Goal: Task Accomplishment & Management: Manage account settings

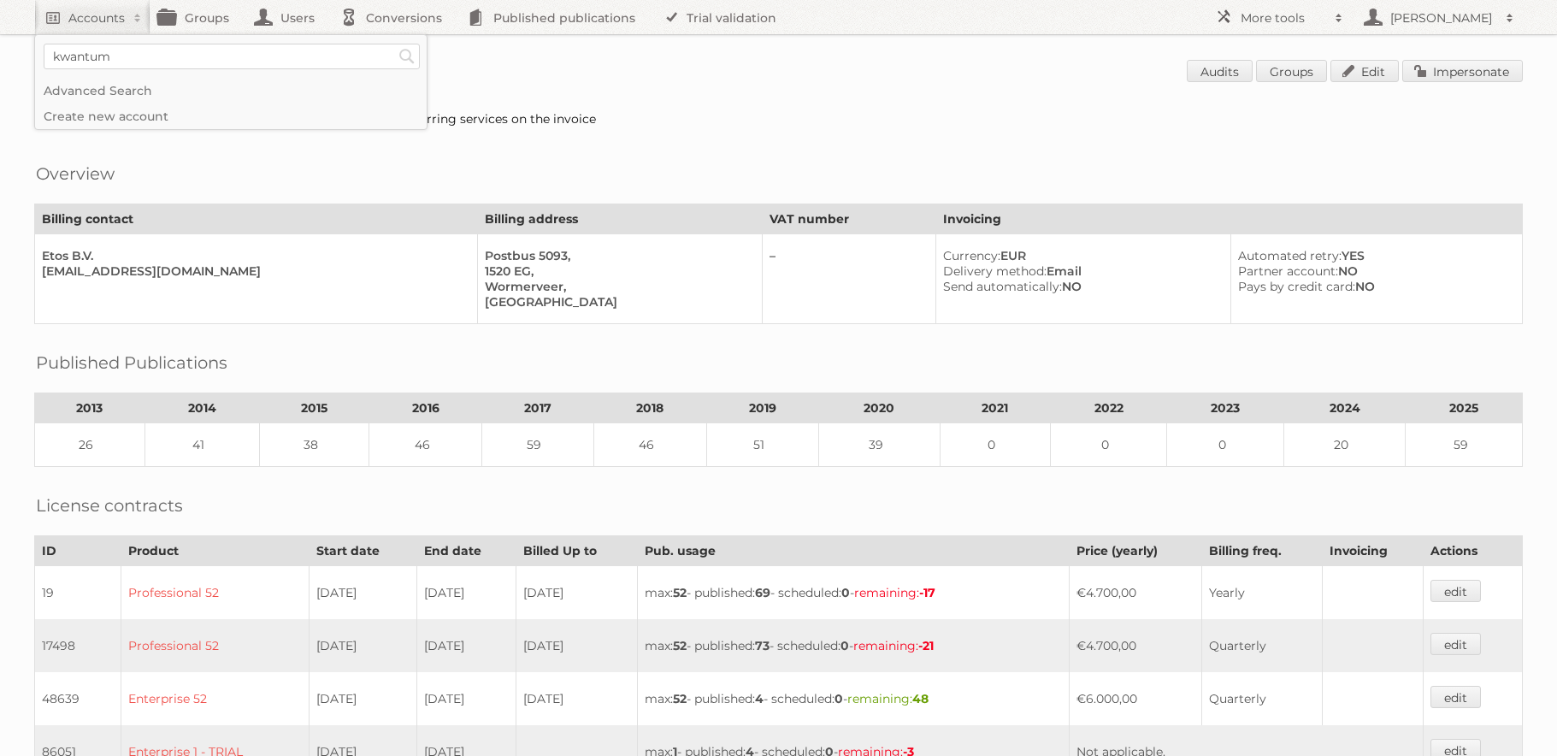
type input"] "kwantum"
click at [394, 44] on input "Search" at bounding box center [407, 57] width 26 height 26
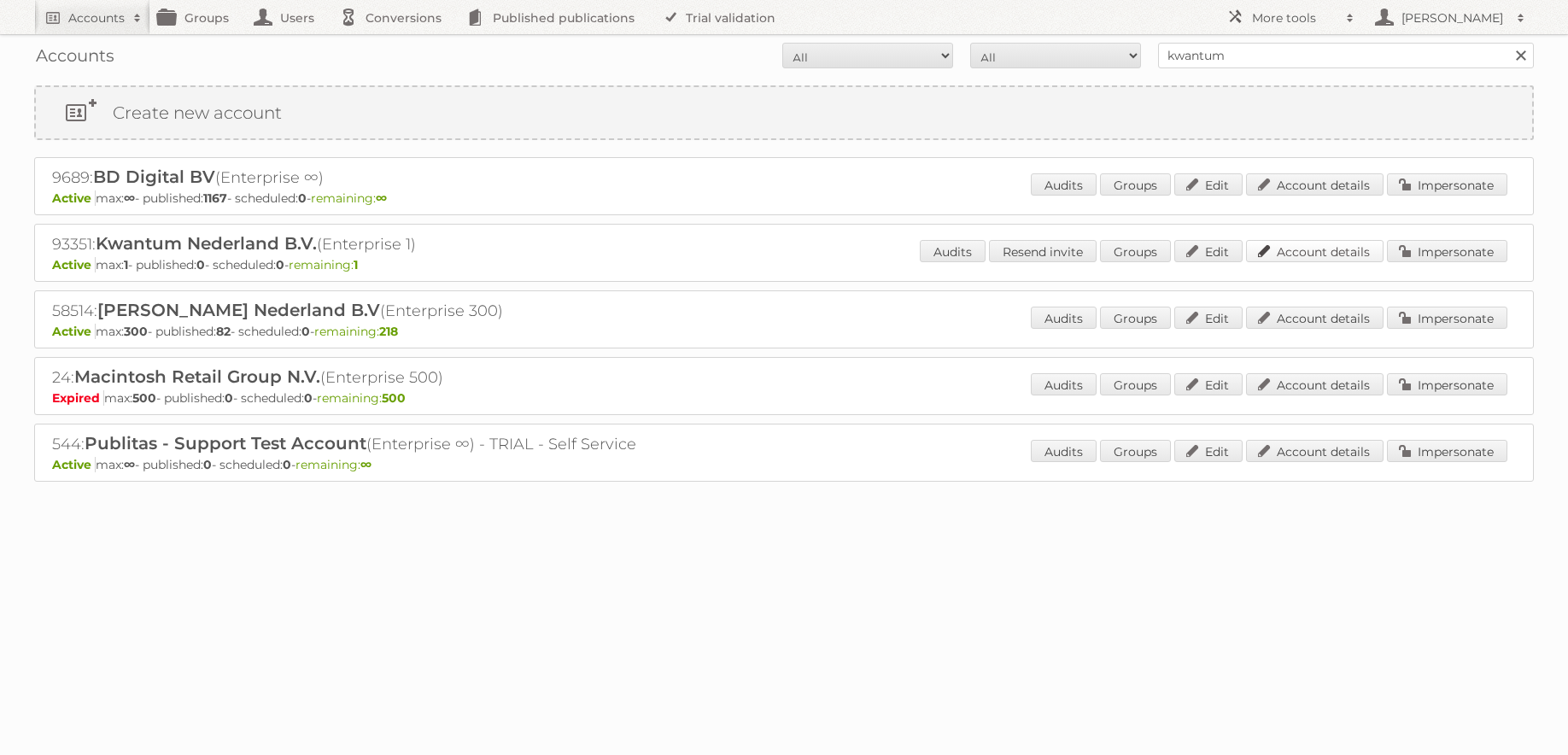
click at [1307, 254] on link "Account details" at bounding box center [1315, 251] width 138 height 22
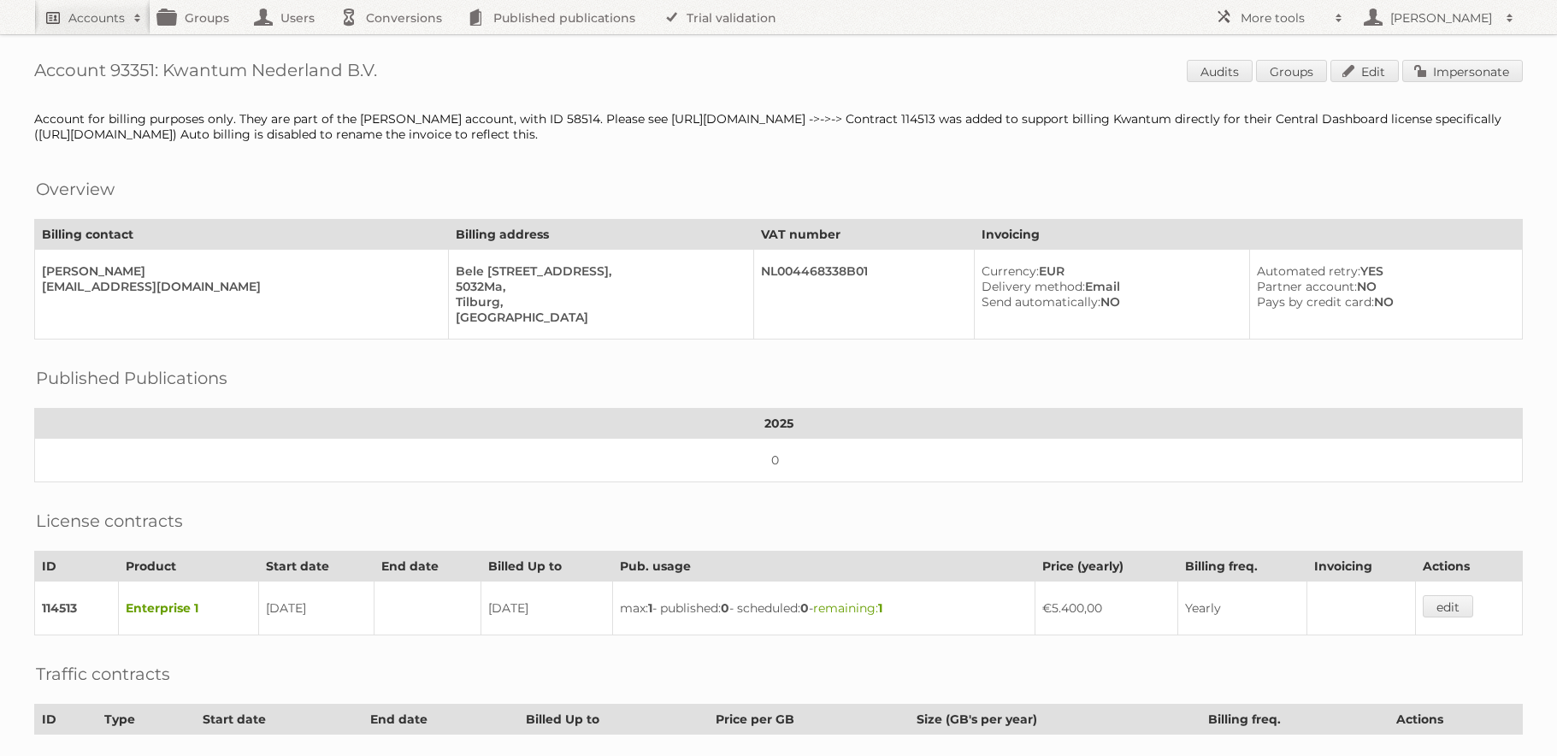
click at [96, 21] on h2 "Accounts" at bounding box center [96, 17] width 56 height 17
click at [1431, 76] on link "Impersonate" at bounding box center [1462, 71] width 121 height 22
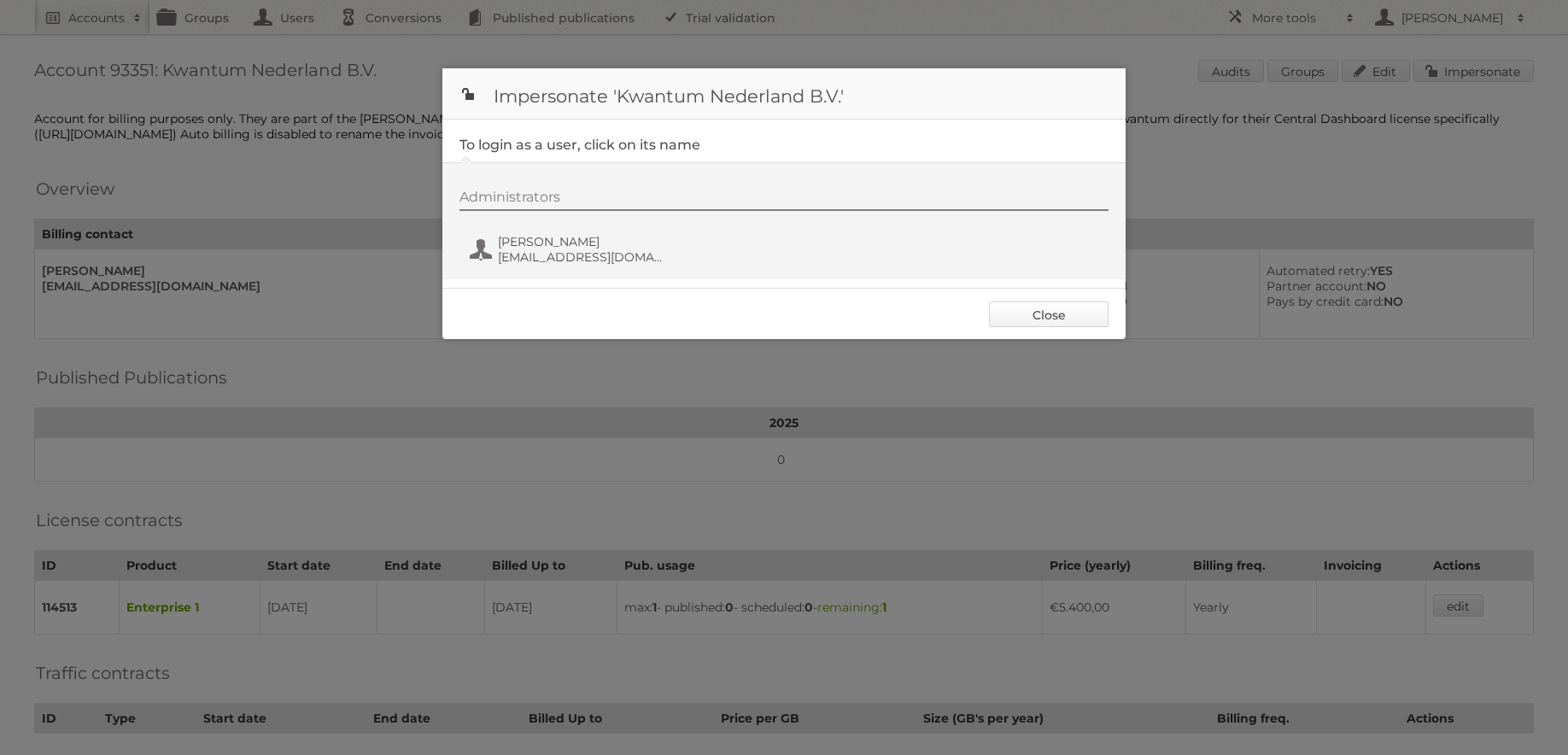
click at [1028, 304] on link "Close" at bounding box center [1049, 315] width 120 height 26
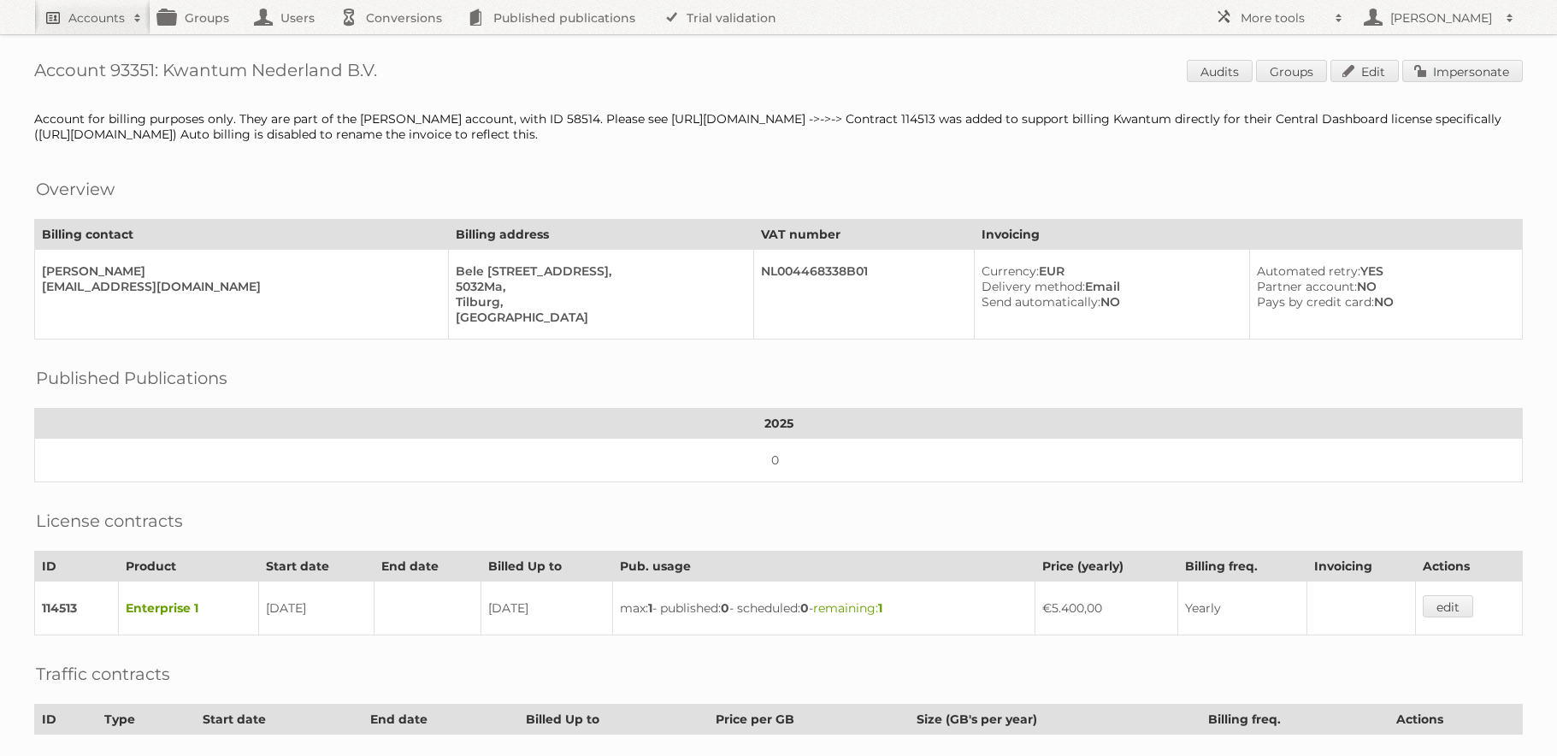
click at [103, 29] on link "Accounts" at bounding box center [92, 17] width 116 height 34
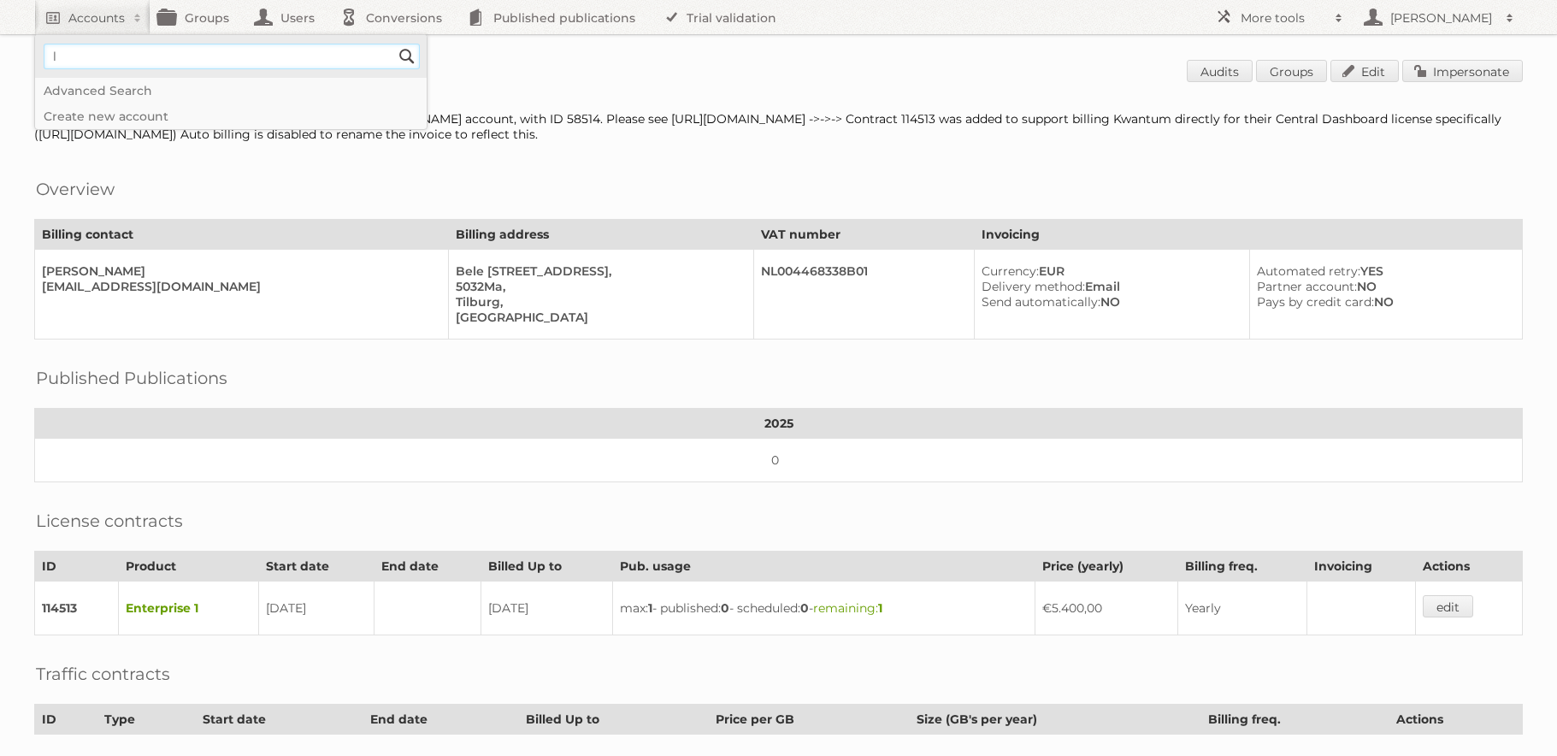
type input"] "[PERSON_NAME]"
click at [407, 56] on input "Search" at bounding box center [407, 57] width 26 height 26
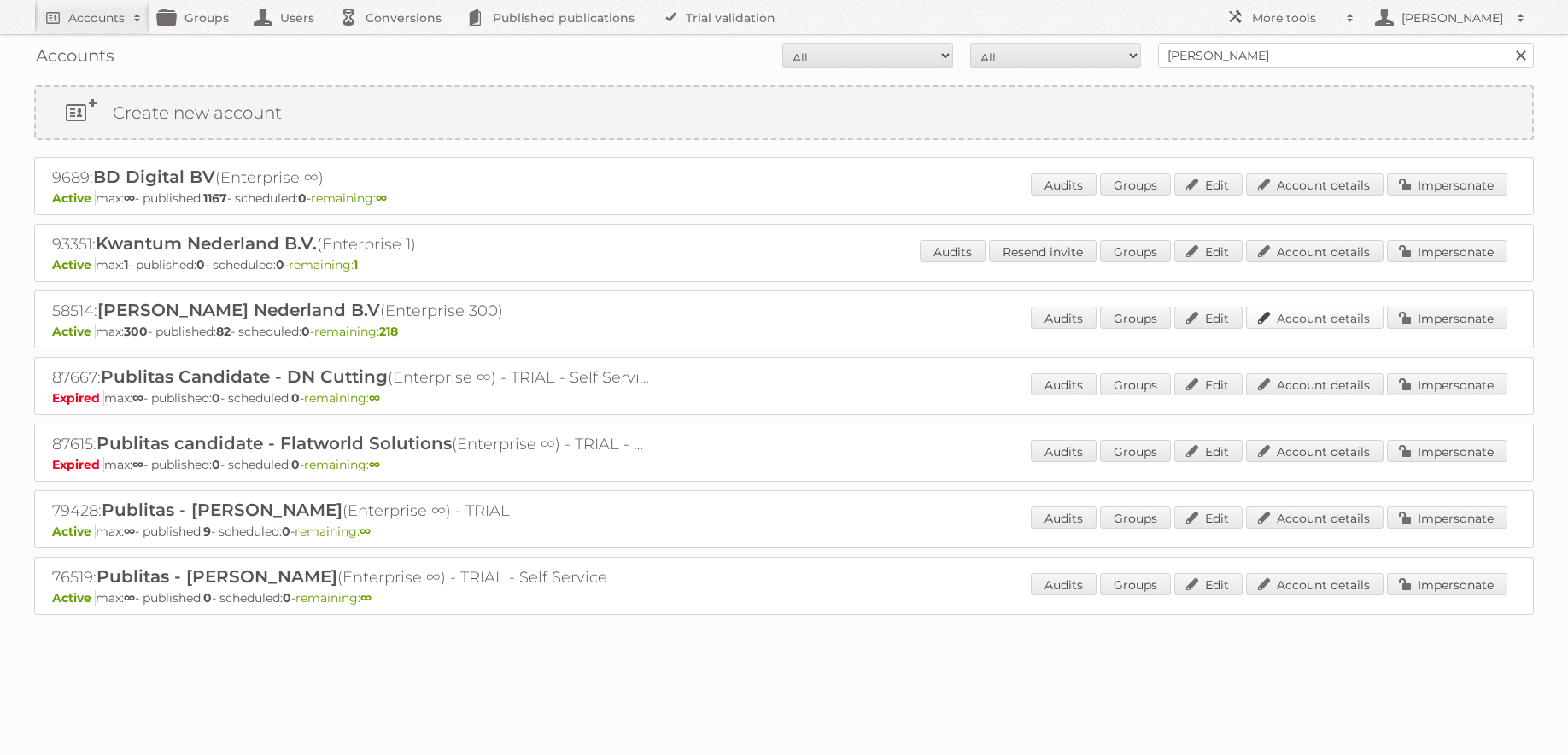
click at [1284, 318] on link "Account details" at bounding box center [1315, 318] width 138 height 22
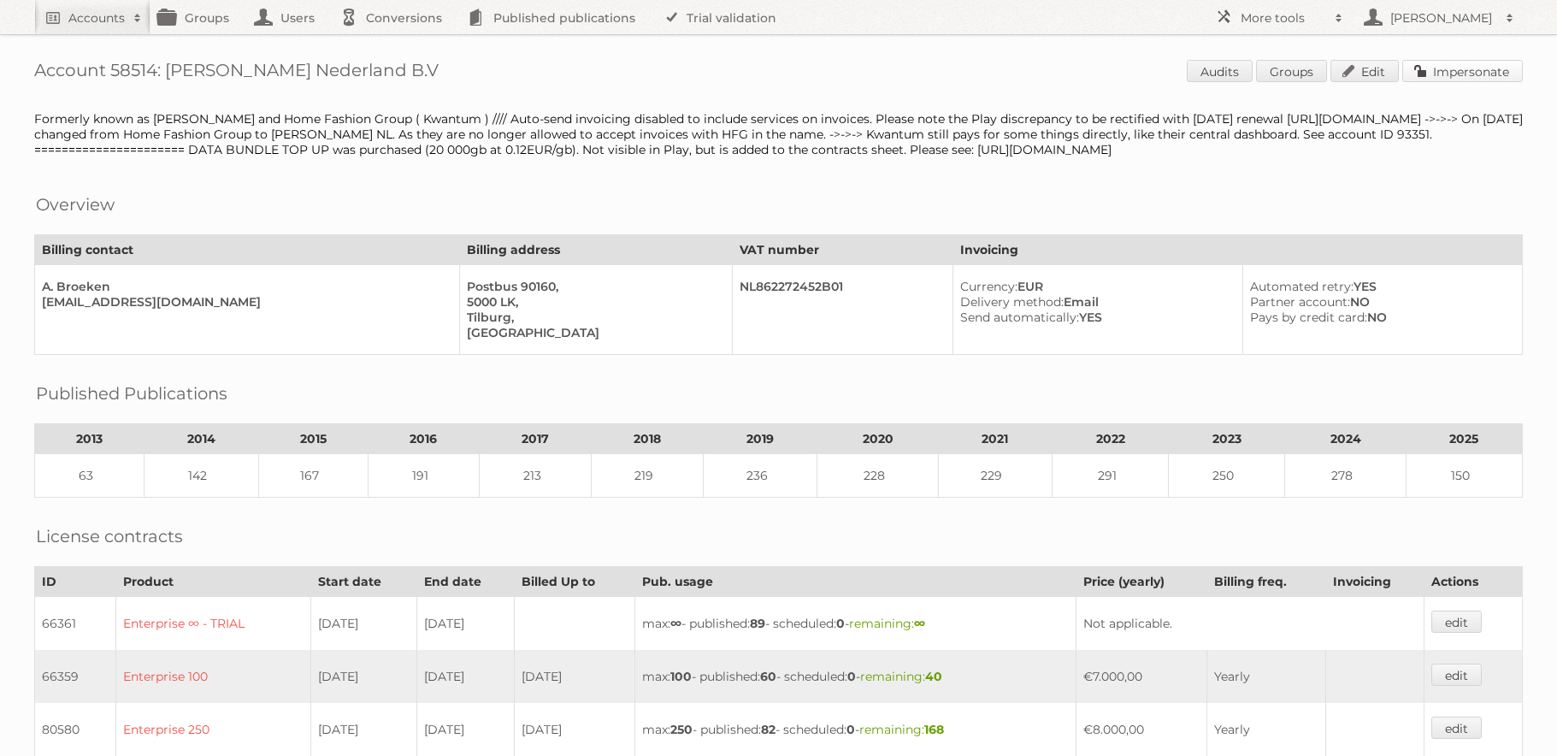
click at [1439, 68] on link "Impersonate" at bounding box center [1462, 71] width 121 height 22
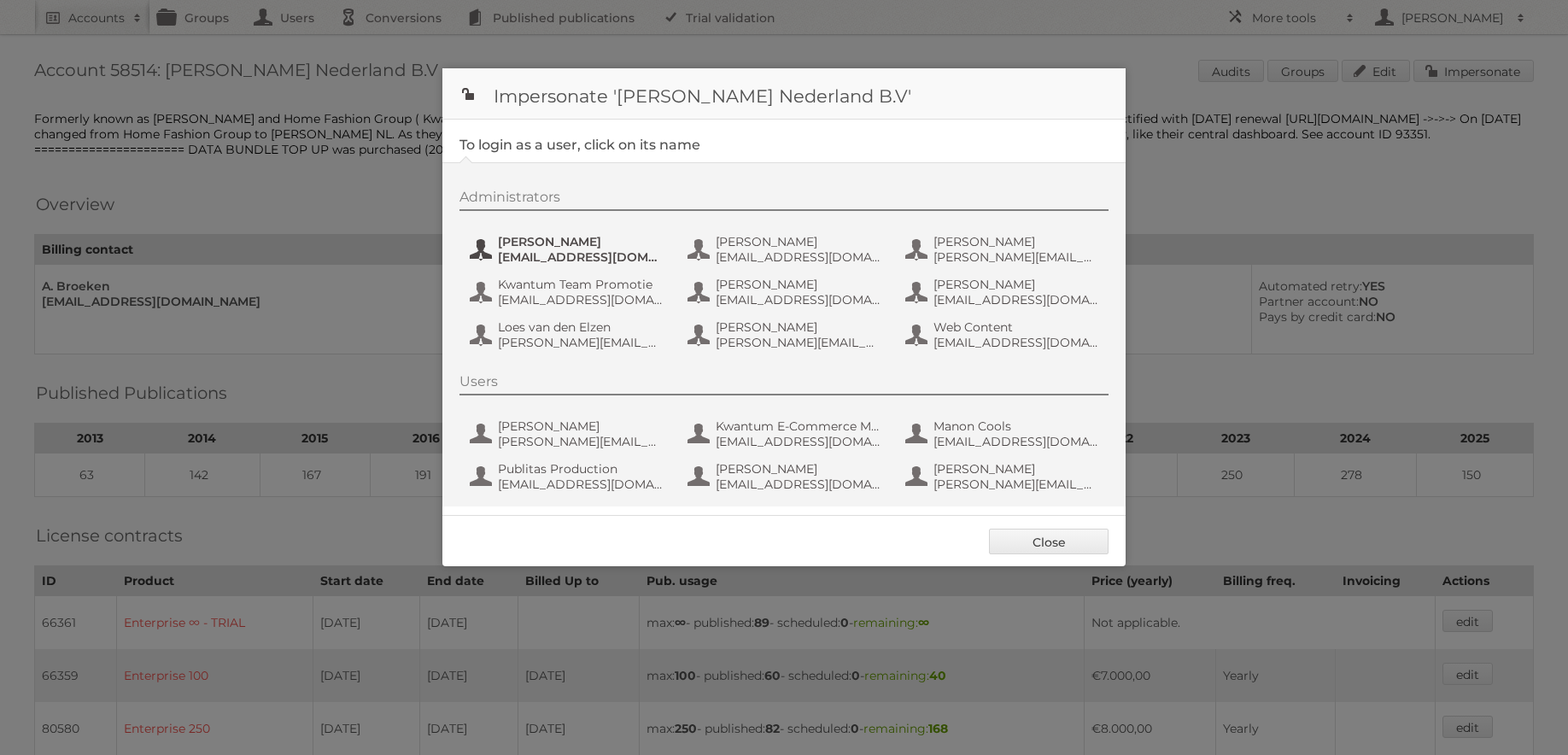
click at [586, 254] on span "aguiking@leenbakker.nl" at bounding box center [581, 257] width 166 height 15
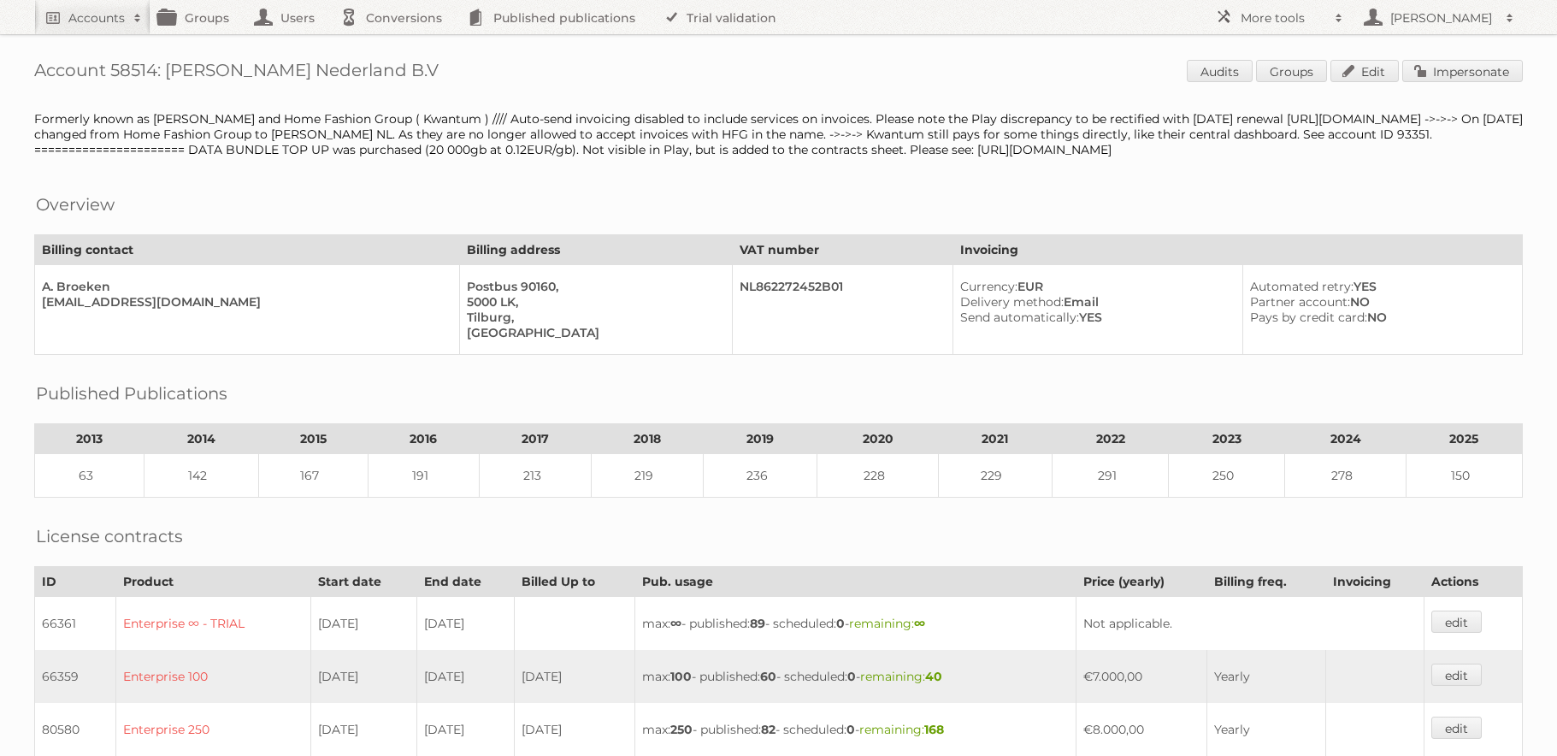
scroll to position [611, 0]
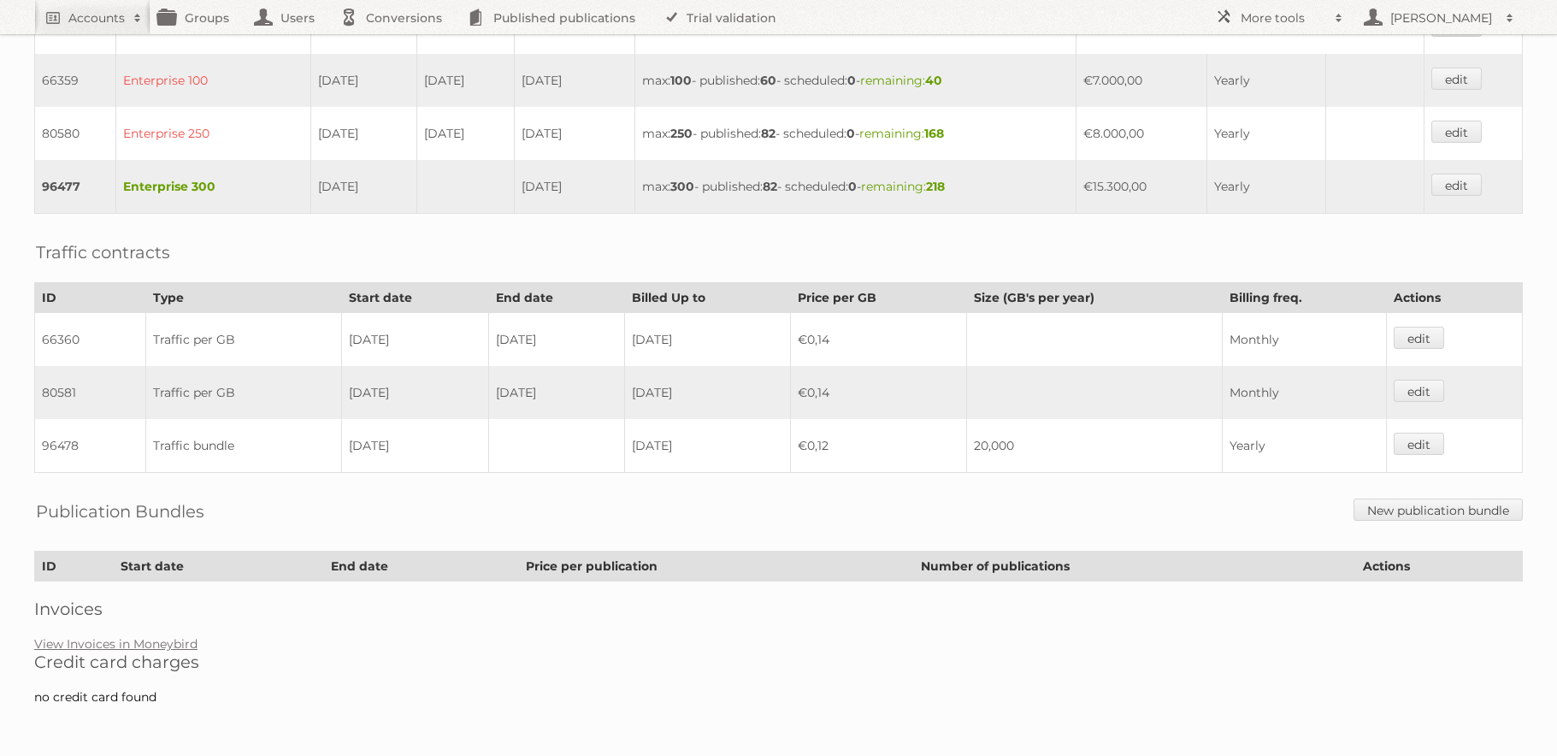
click at [127, 659] on h2 "Credit card charges" at bounding box center [778, 662] width 1489 height 21
click at [132, 646] on link "View Invoices in Moneybird" at bounding box center [115, 643] width 163 height 15
click at [109, 15] on h2 "Accounts" at bounding box center [96, 17] width 56 height 17
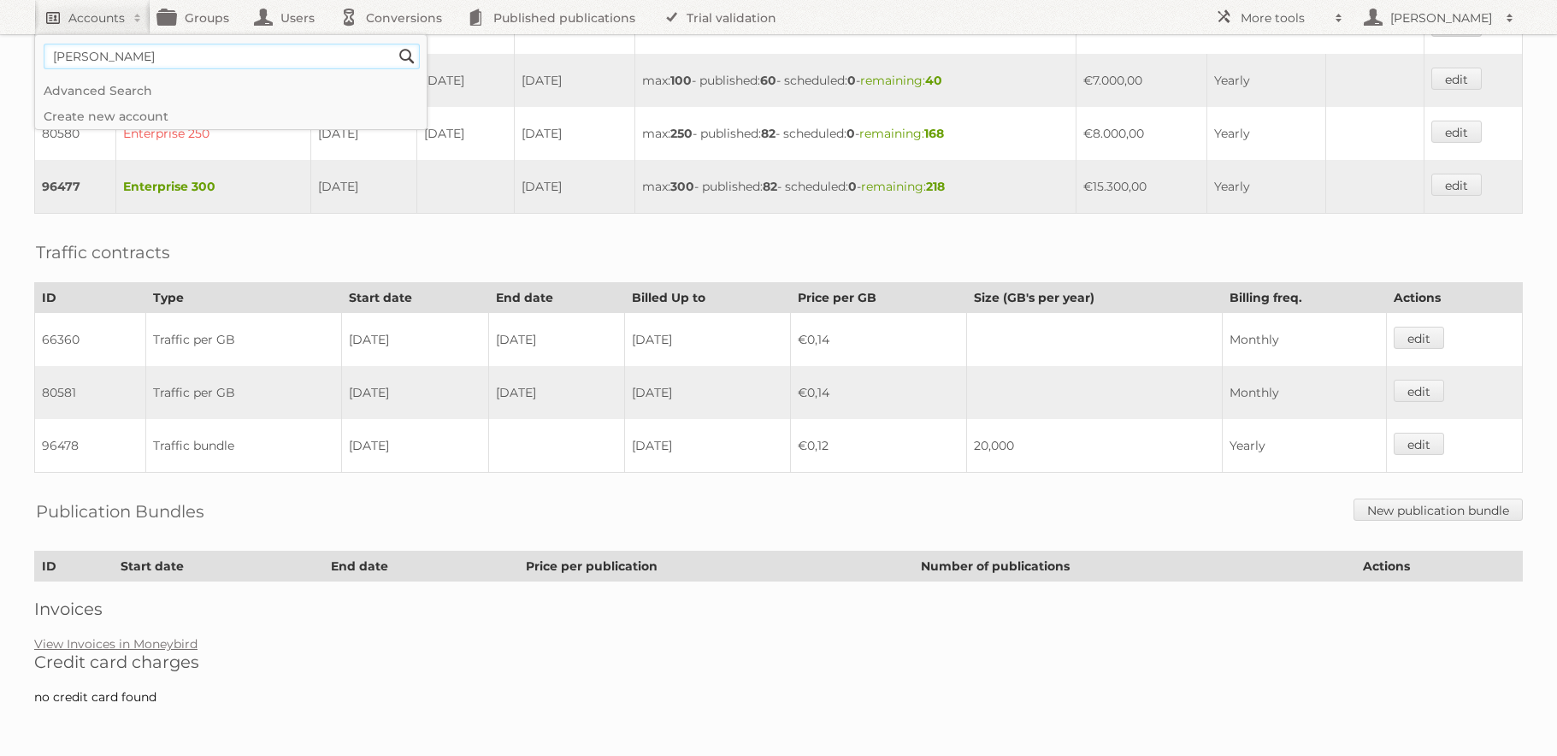
type input"] "leen bakker"
click at [394, 44] on input "Search" at bounding box center [407, 57] width 26 height 26
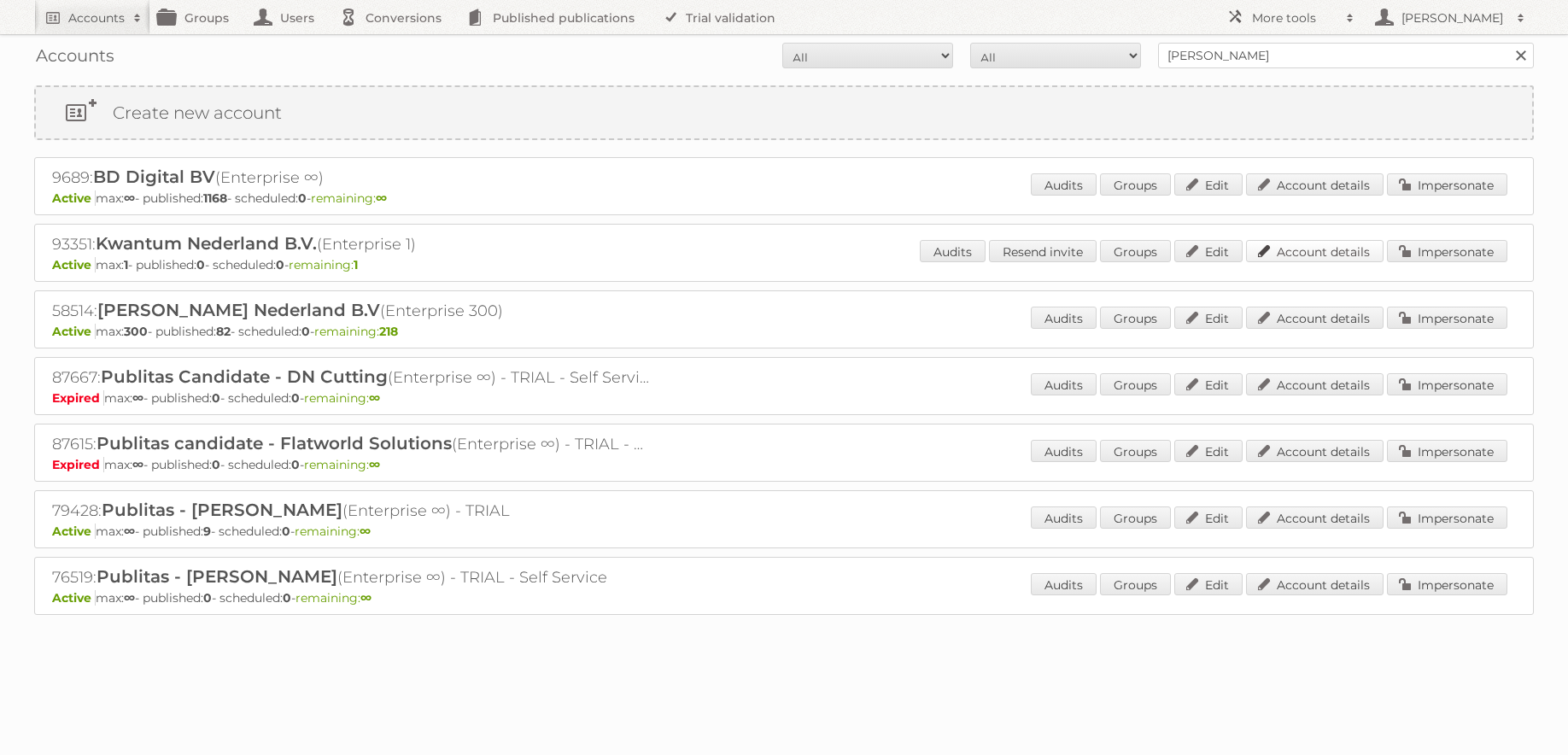
click at [1300, 244] on link "Account details" at bounding box center [1315, 251] width 138 height 22
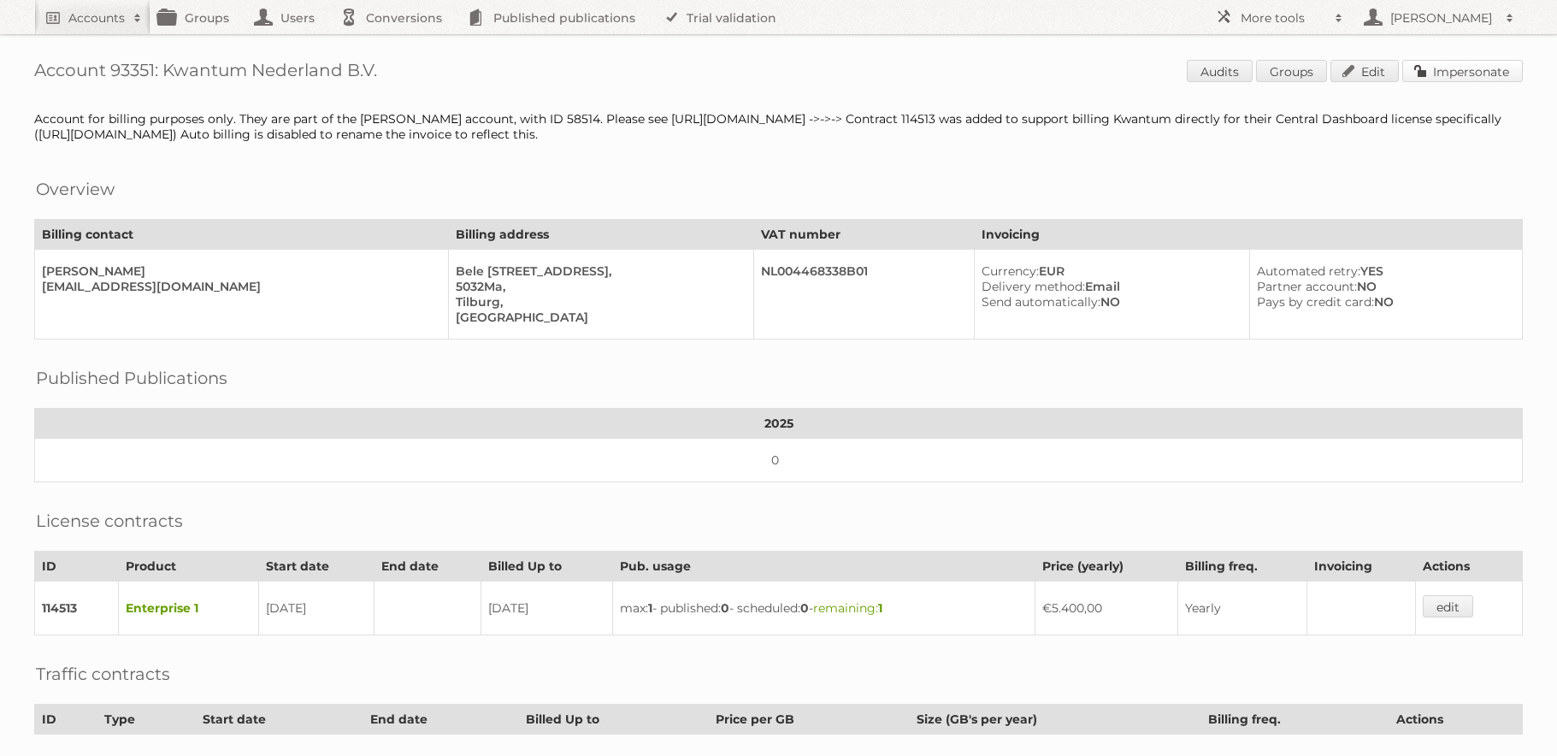
click at [1484, 73] on link "Impersonate" at bounding box center [1462, 71] width 121 height 22
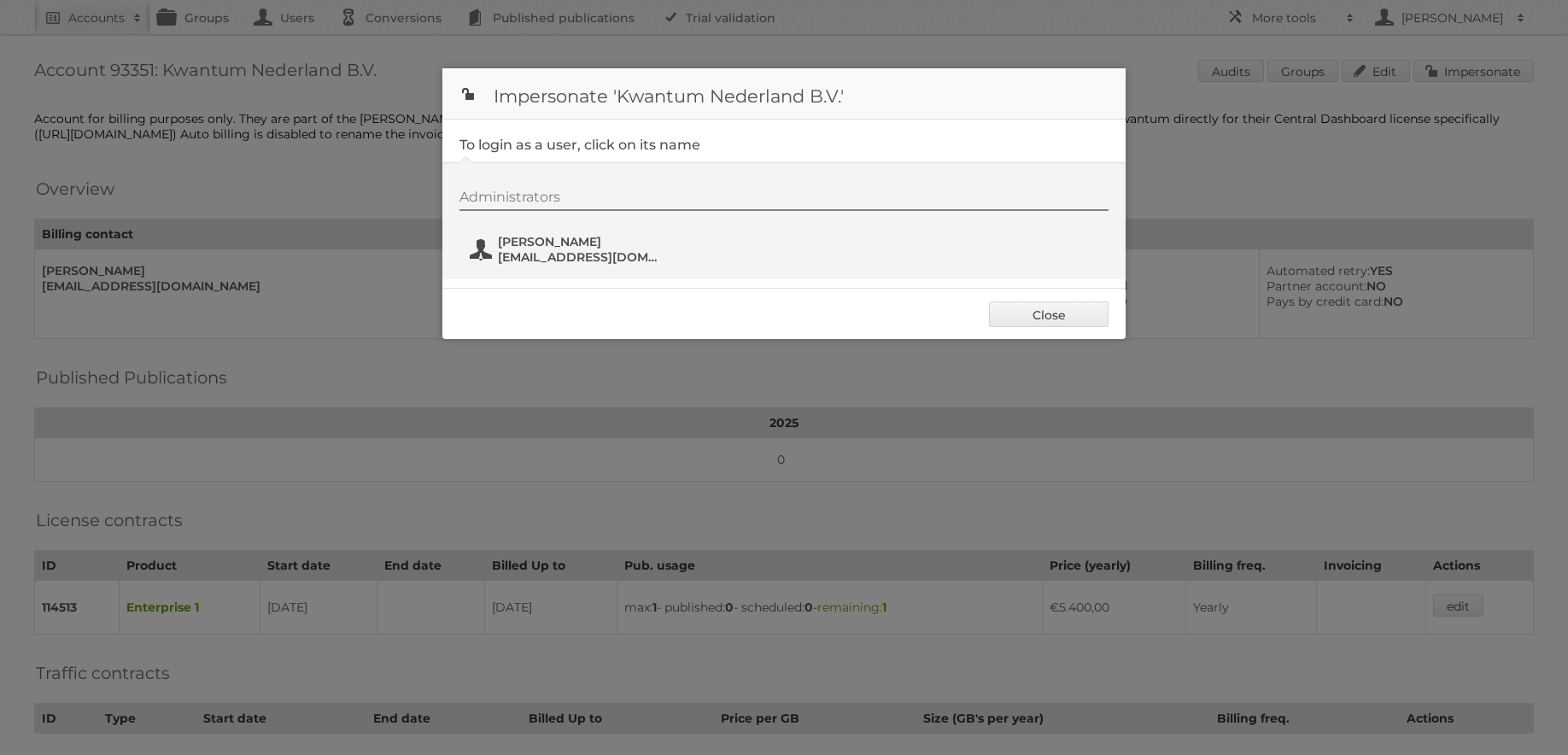
click at [569, 254] on span "winston+kwantum@publitas.com" at bounding box center [581, 257] width 166 height 15
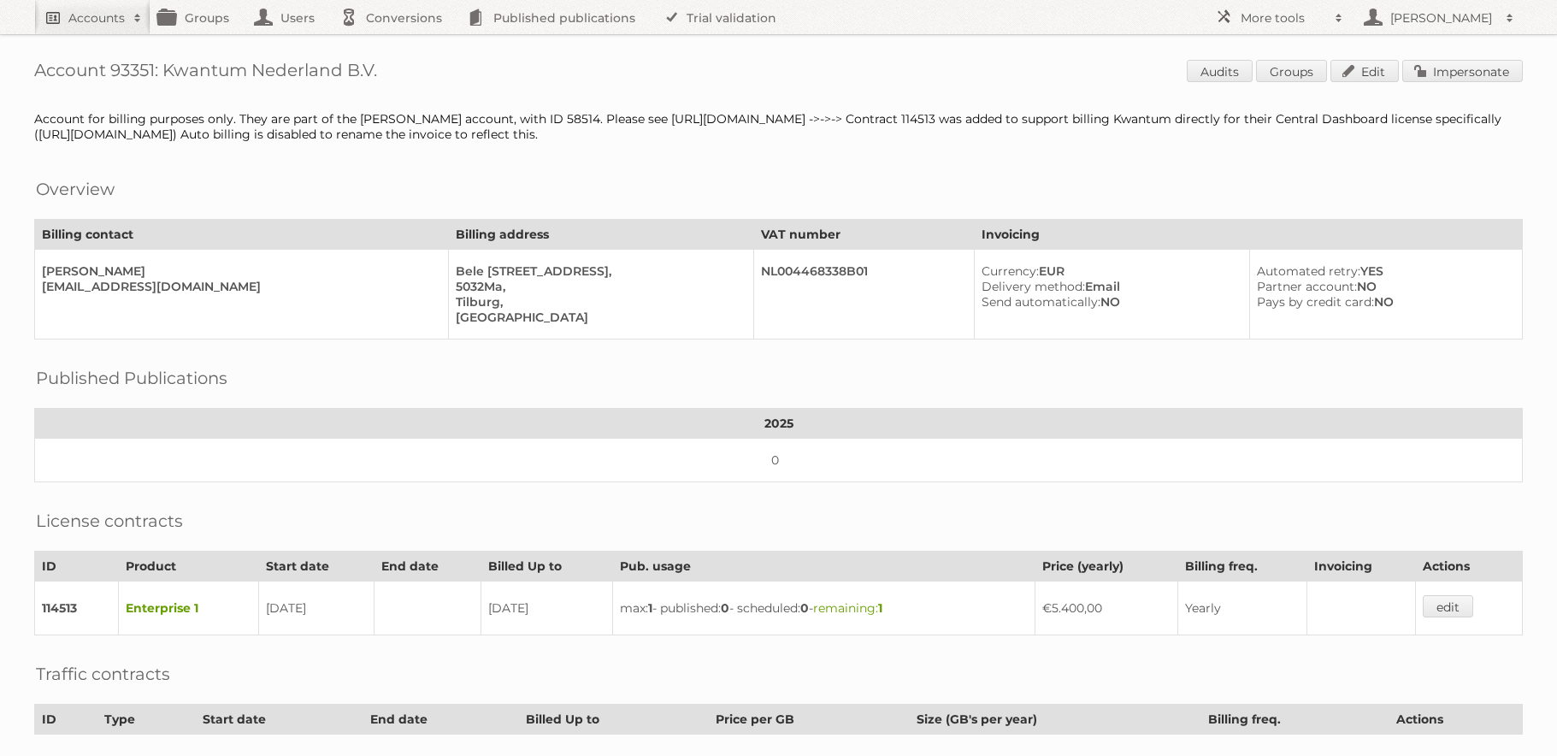
click at [125, 21] on span at bounding box center [138, 17] width 26 height 17
type input"] "leen bakker"
click at [394, 44] on input "Search" at bounding box center [407, 57] width 26 height 26
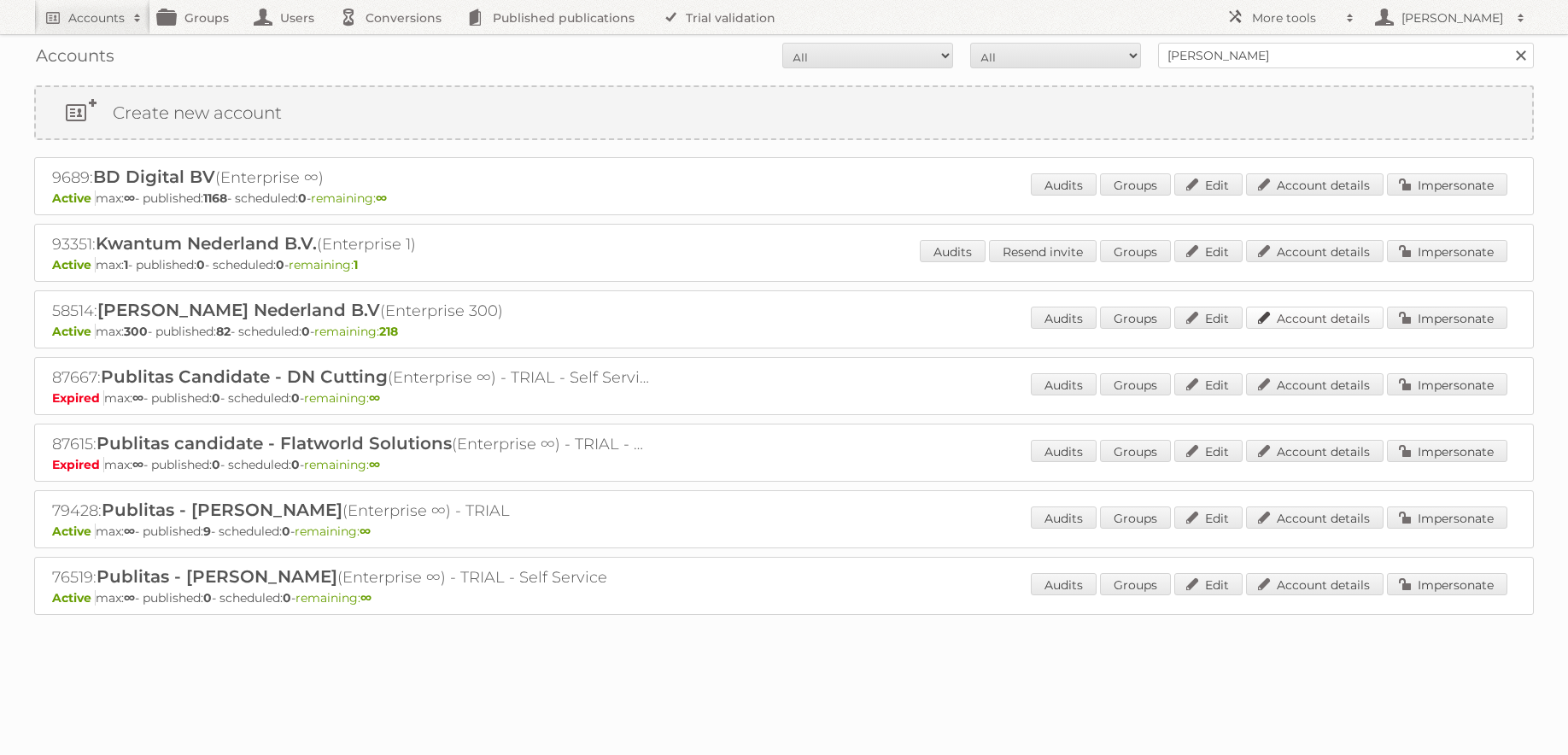
click at [1336, 315] on link "Account details" at bounding box center [1315, 318] width 138 height 22
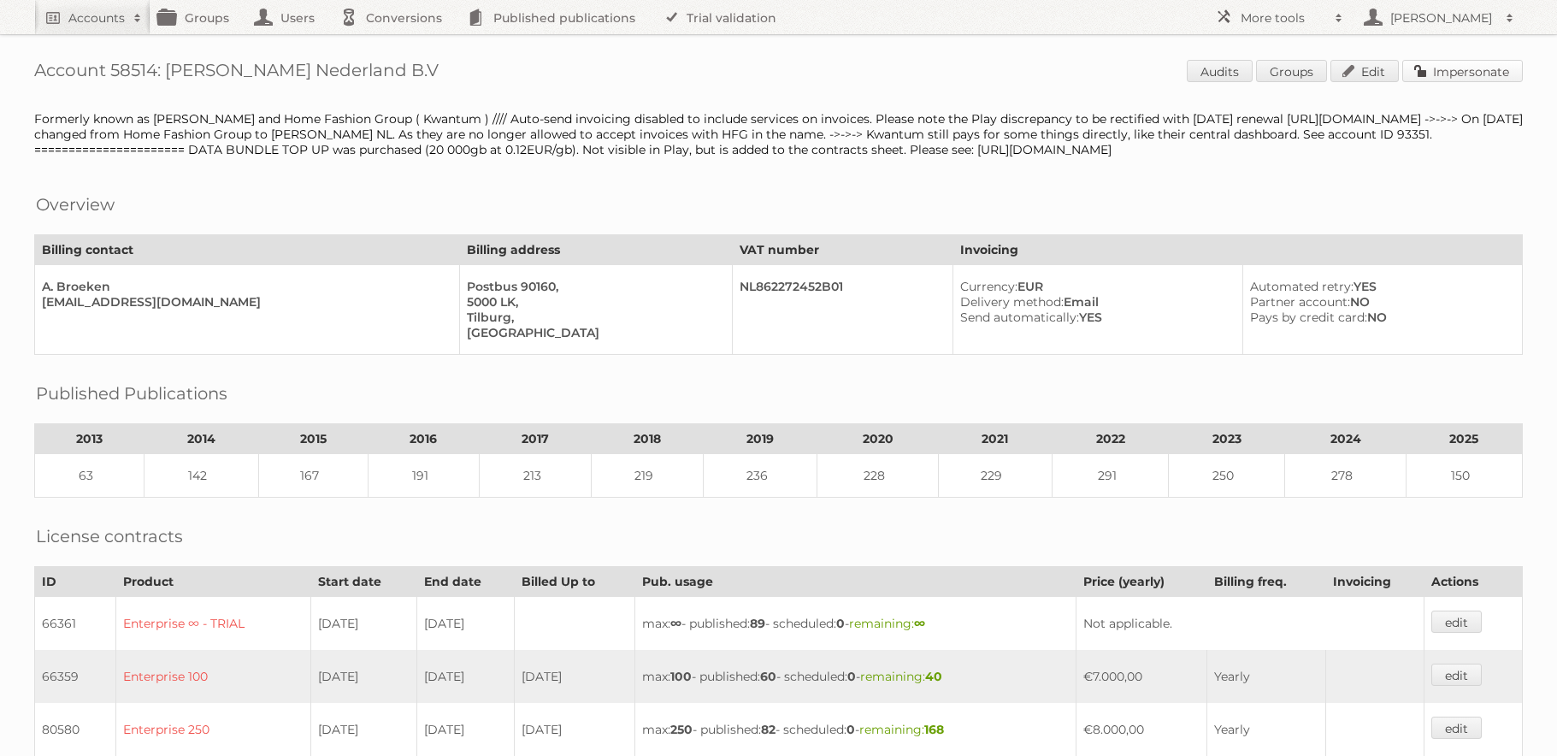
click at [1409, 62] on link "Impersonate" at bounding box center [1462, 71] width 121 height 22
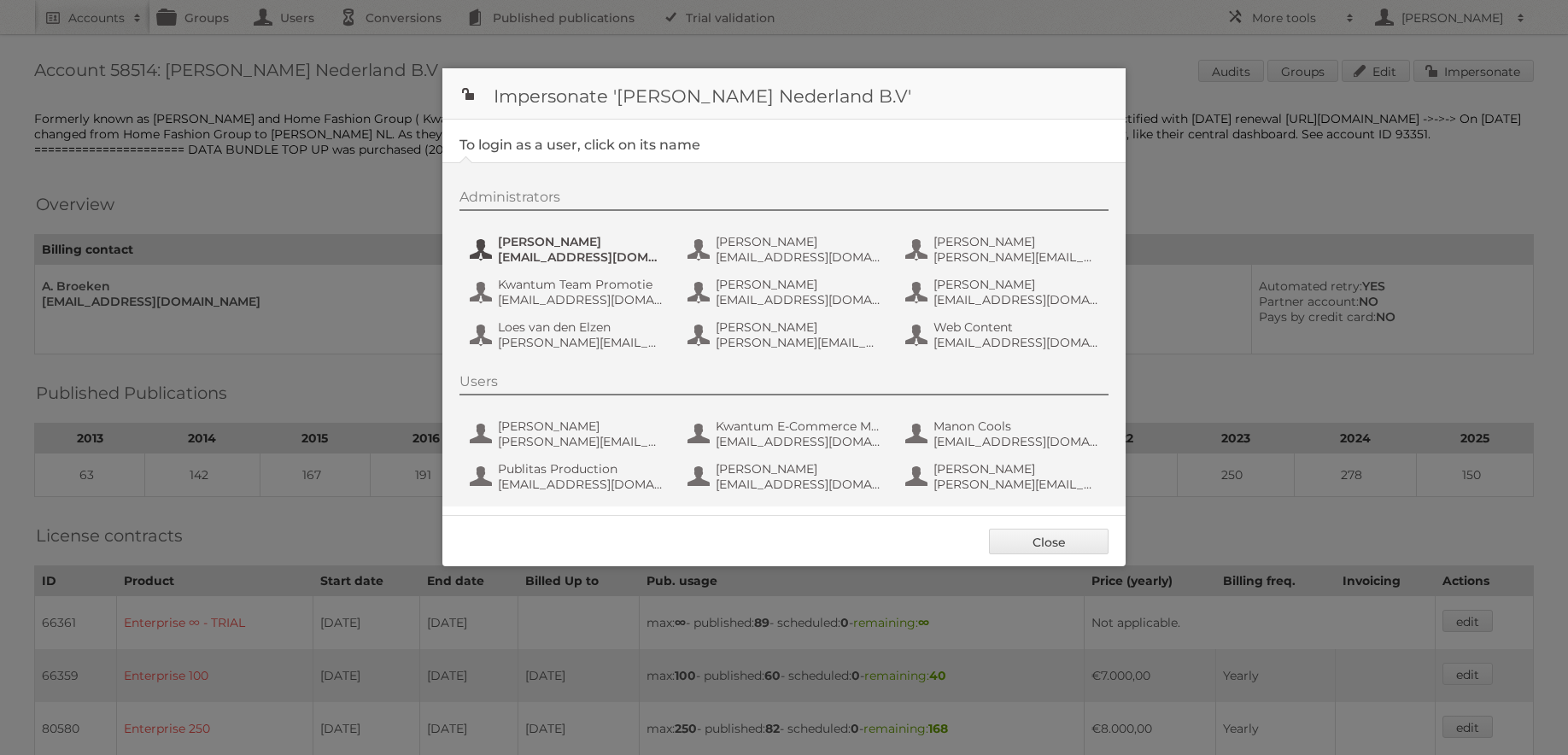
click at [550, 236] on span "[PERSON_NAME]" at bounding box center [581, 241] width 166 height 15
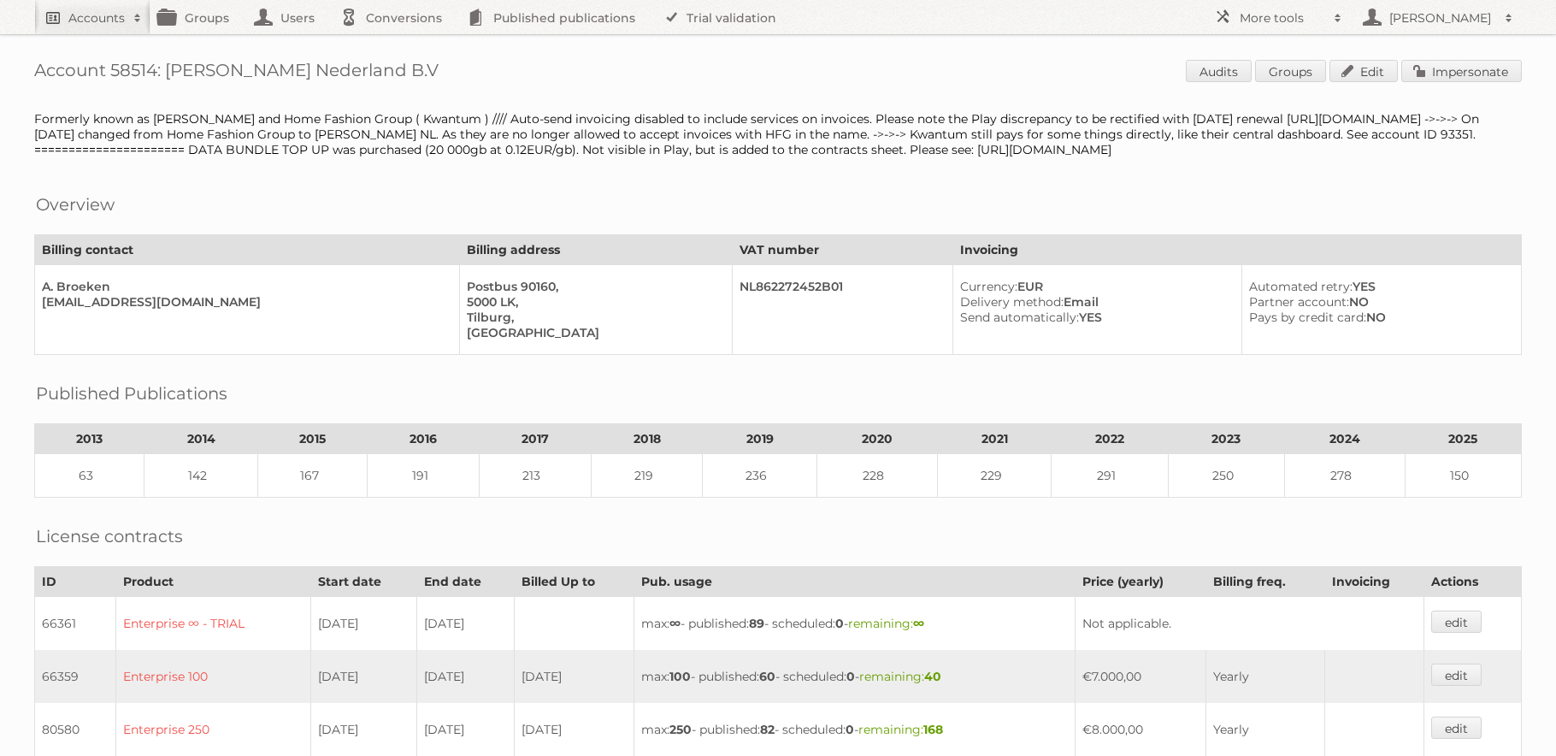
click at [42, 15] on link "Accounts" at bounding box center [92, 17] width 116 height 34
type input"] "oger fashion"
click at [394, 44] on input "Search" at bounding box center [407, 57] width 26 height 26
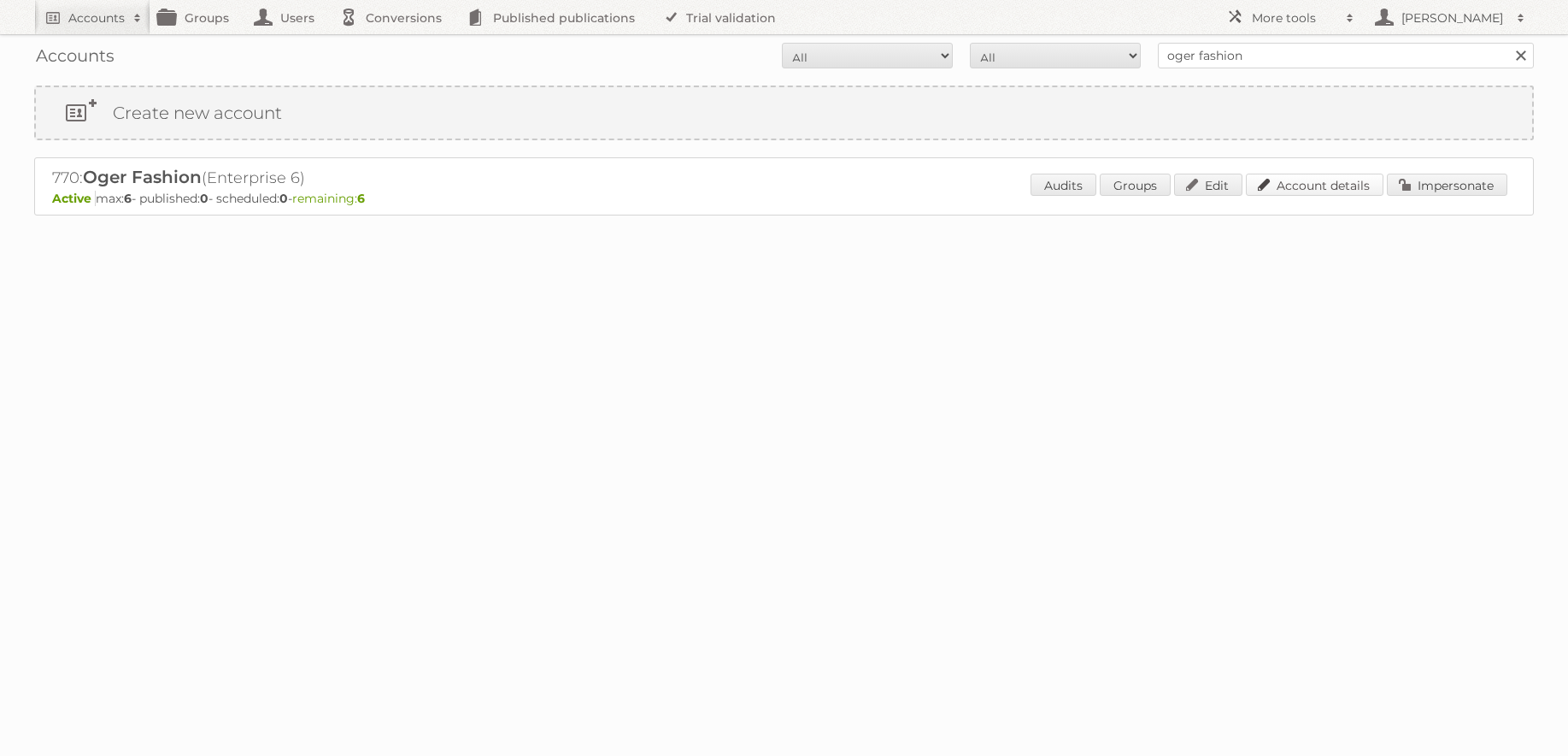
click at [1287, 184] on link "Account details" at bounding box center [1315, 185] width 138 height 22
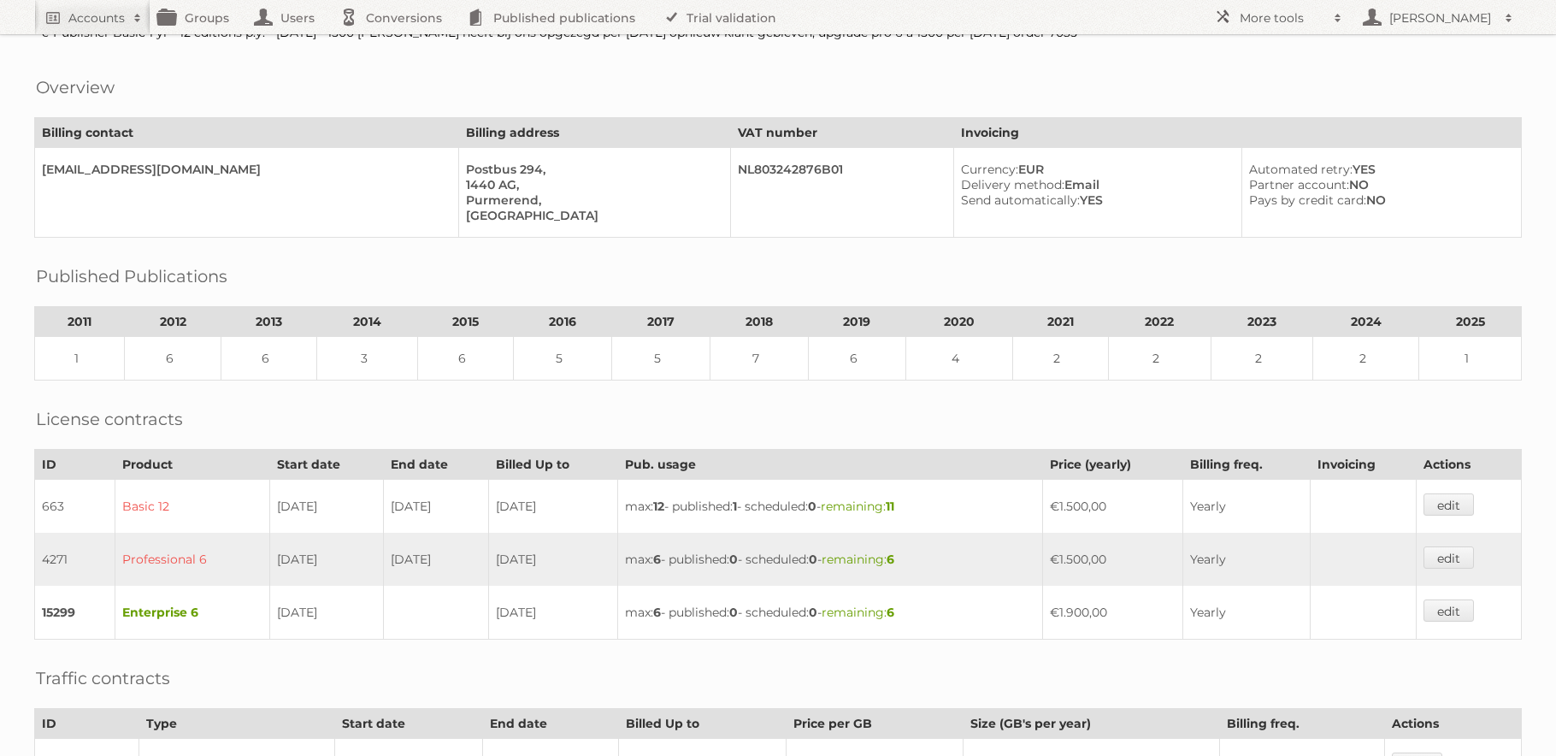
scroll to position [90, 0]
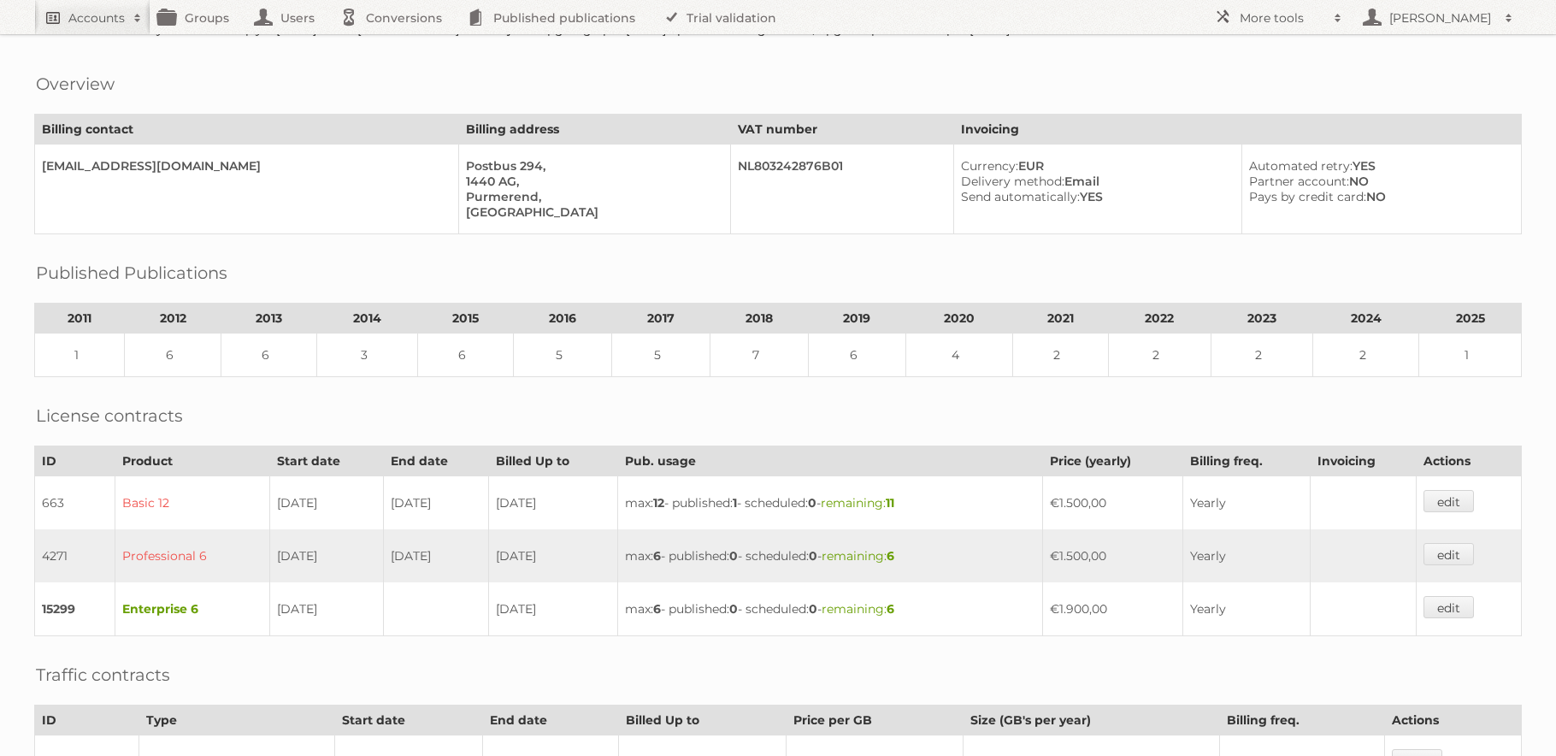
click at [110, 24] on h2 "Accounts" at bounding box center [96, 17] width 56 height 17
type input"] "lampidee"
click at [394, 44] on input "Search" at bounding box center [407, 57] width 26 height 26
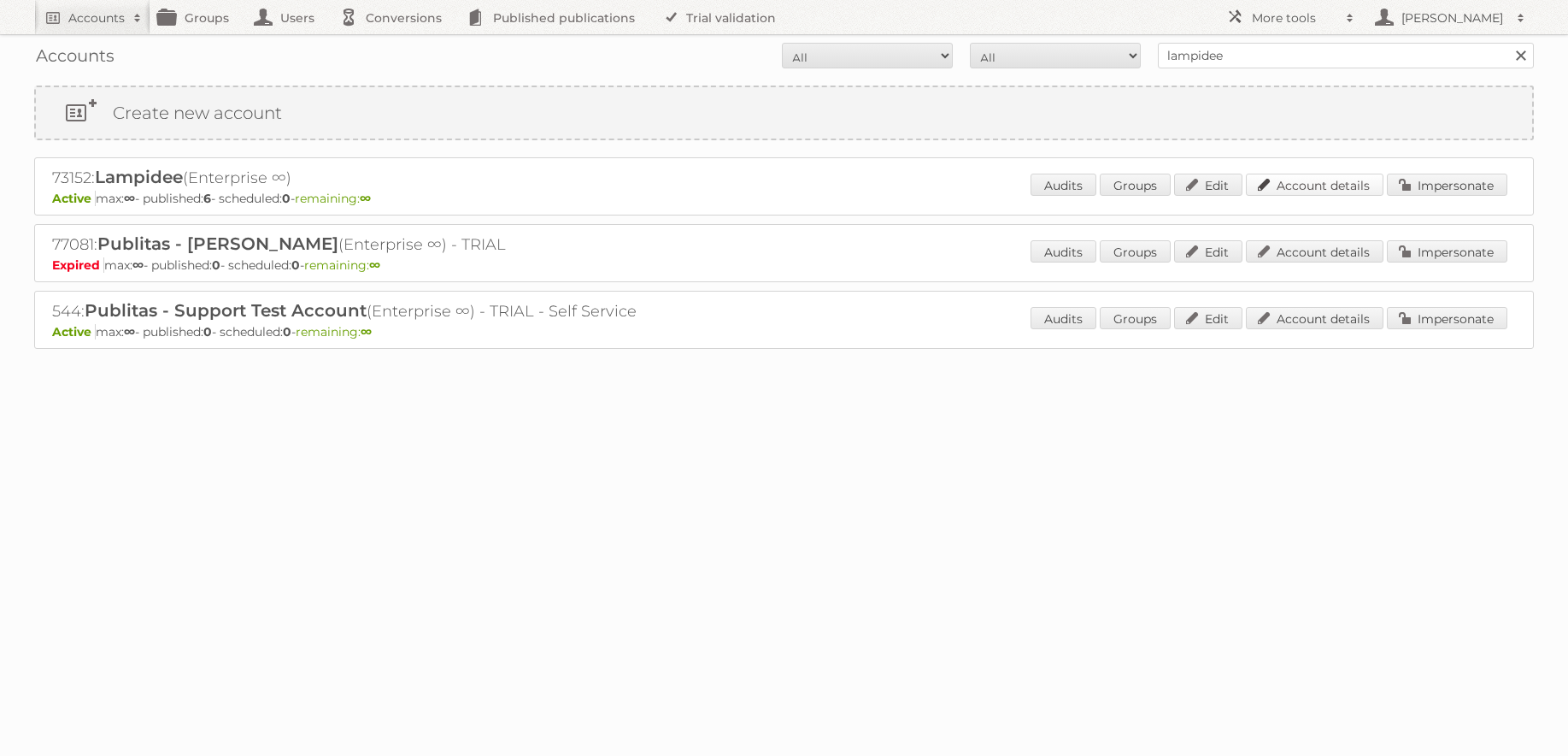
click at [1328, 174] on link "Account details" at bounding box center [1315, 185] width 138 height 22
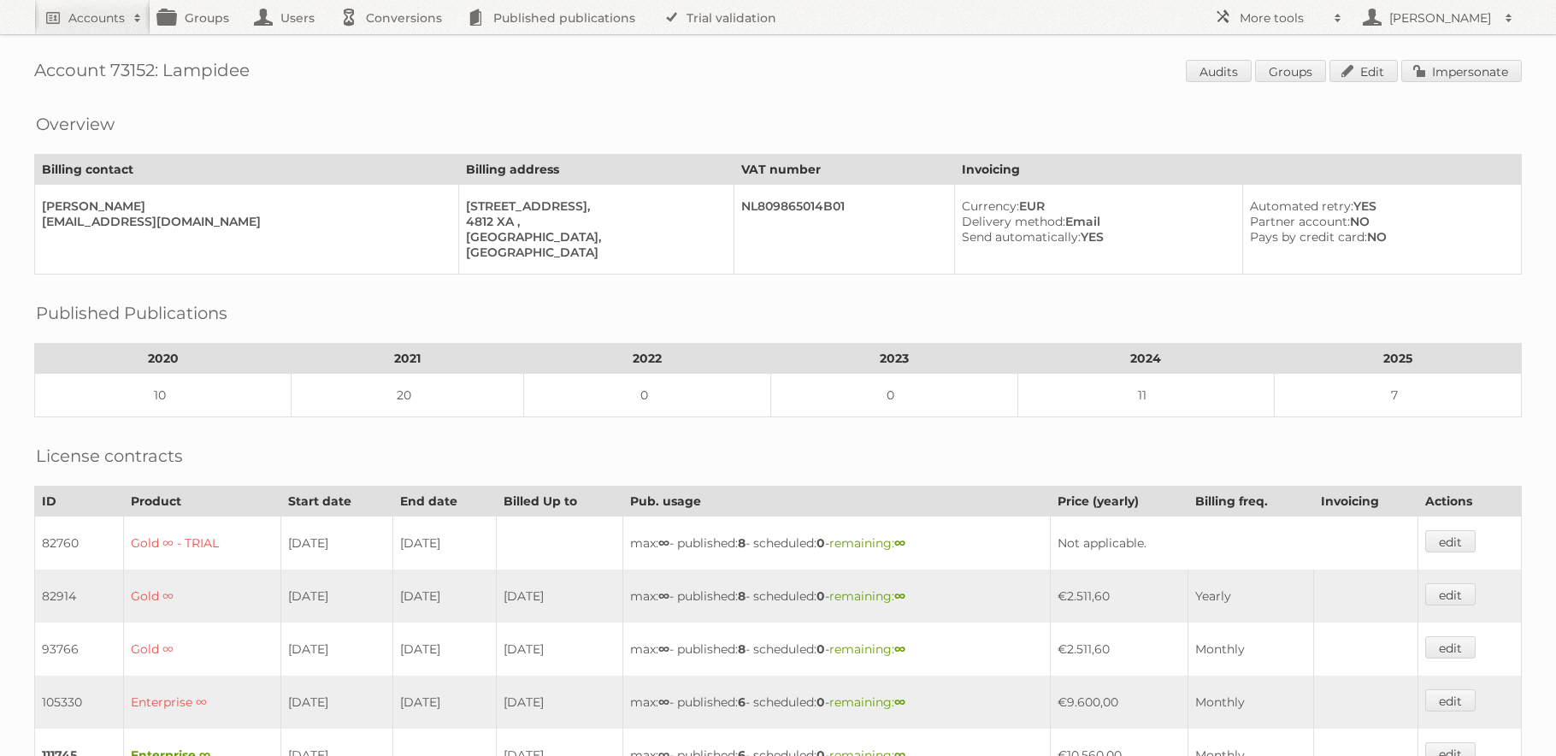
scroll to position [3, 0]
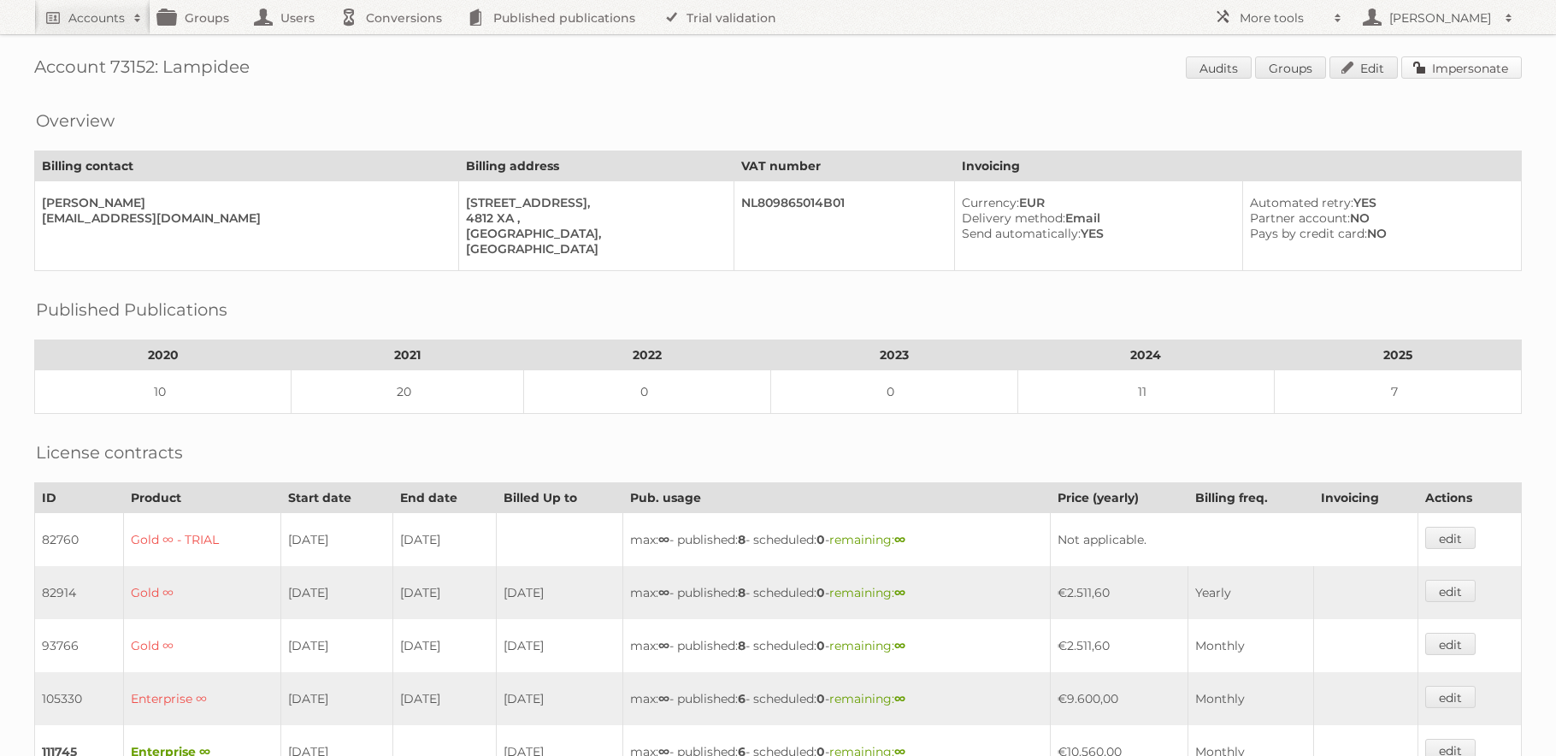
click at [1451, 69] on link "Impersonate" at bounding box center [1462, 67] width 121 height 22
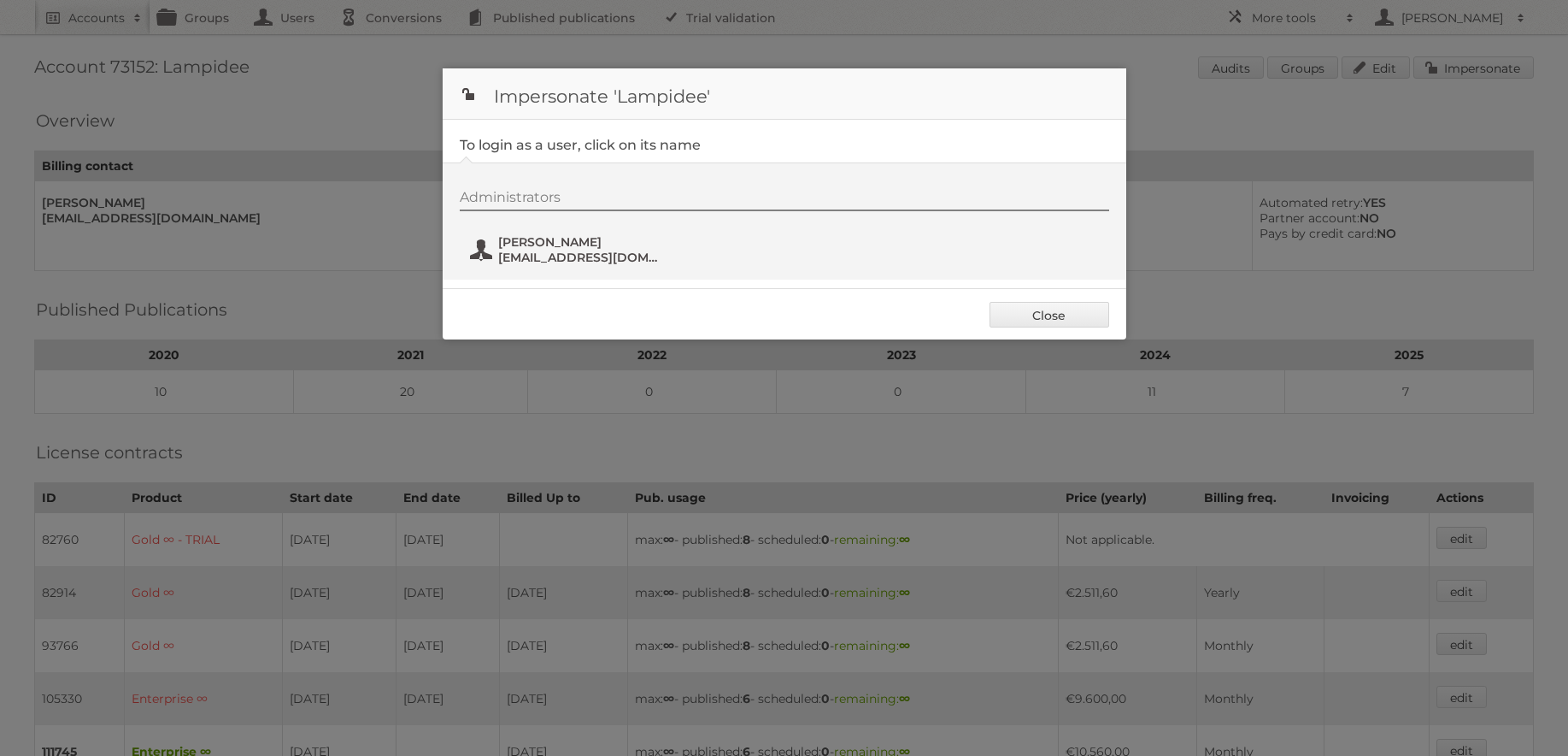
click at [534, 243] on span "Maarten Roobol" at bounding box center [582, 241] width 166 height 15
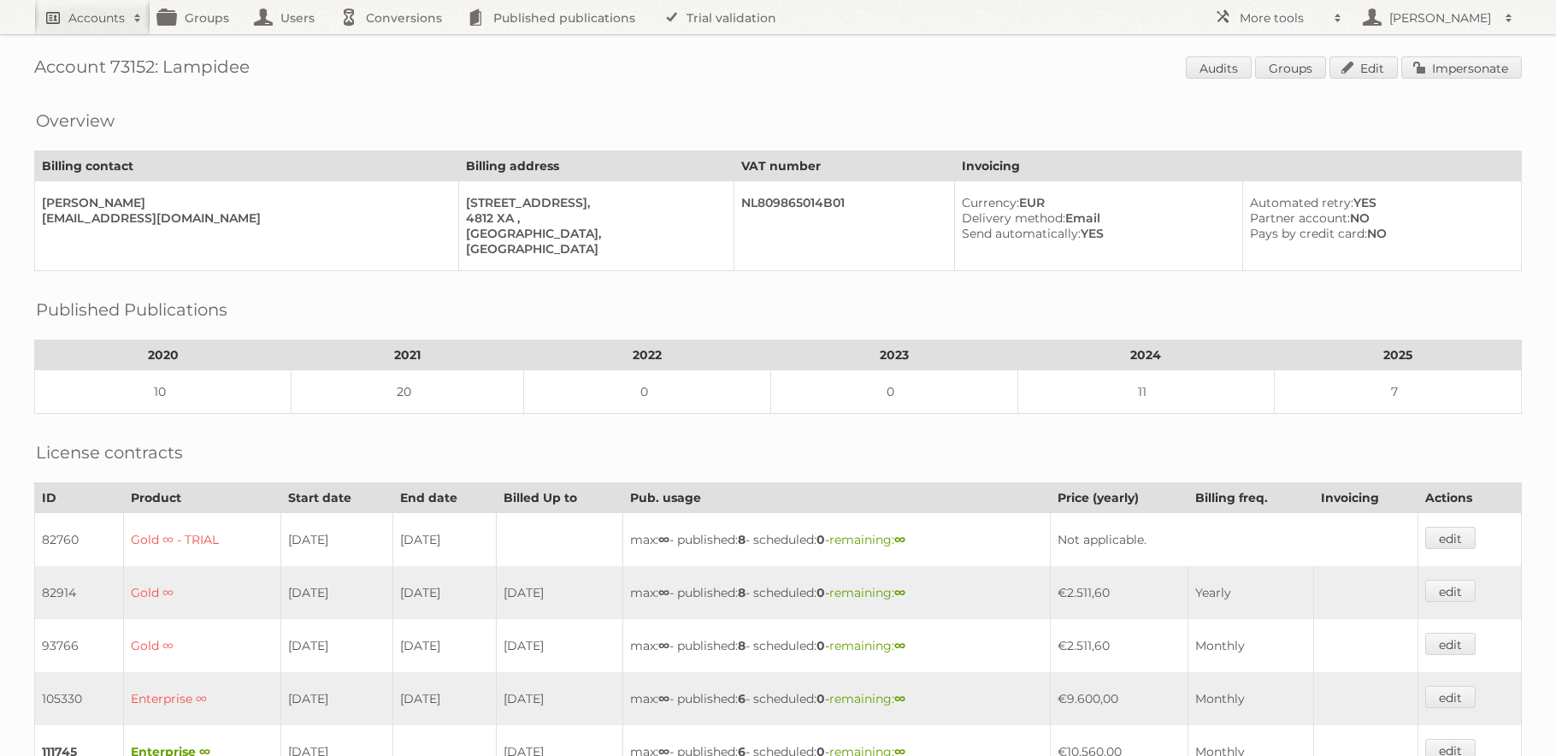
drag, startPoint x: 68, startPoint y: 34, endPoint x: 71, endPoint y: 26, distance: 8.9
click at [68, 34] on div "Account 73152: Lampidee Audits Groups Edit Impersonate Overview Billing contact…" at bounding box center [778, 589] width 1556 height 1184
click at [73, 17] on h2 "Accounts" at bounding box center [96, 17] width 56 height 17
type input"] "sligro"
click at [394, 44] on input "Search" at bounding box center [407, 57] width 26 height 26
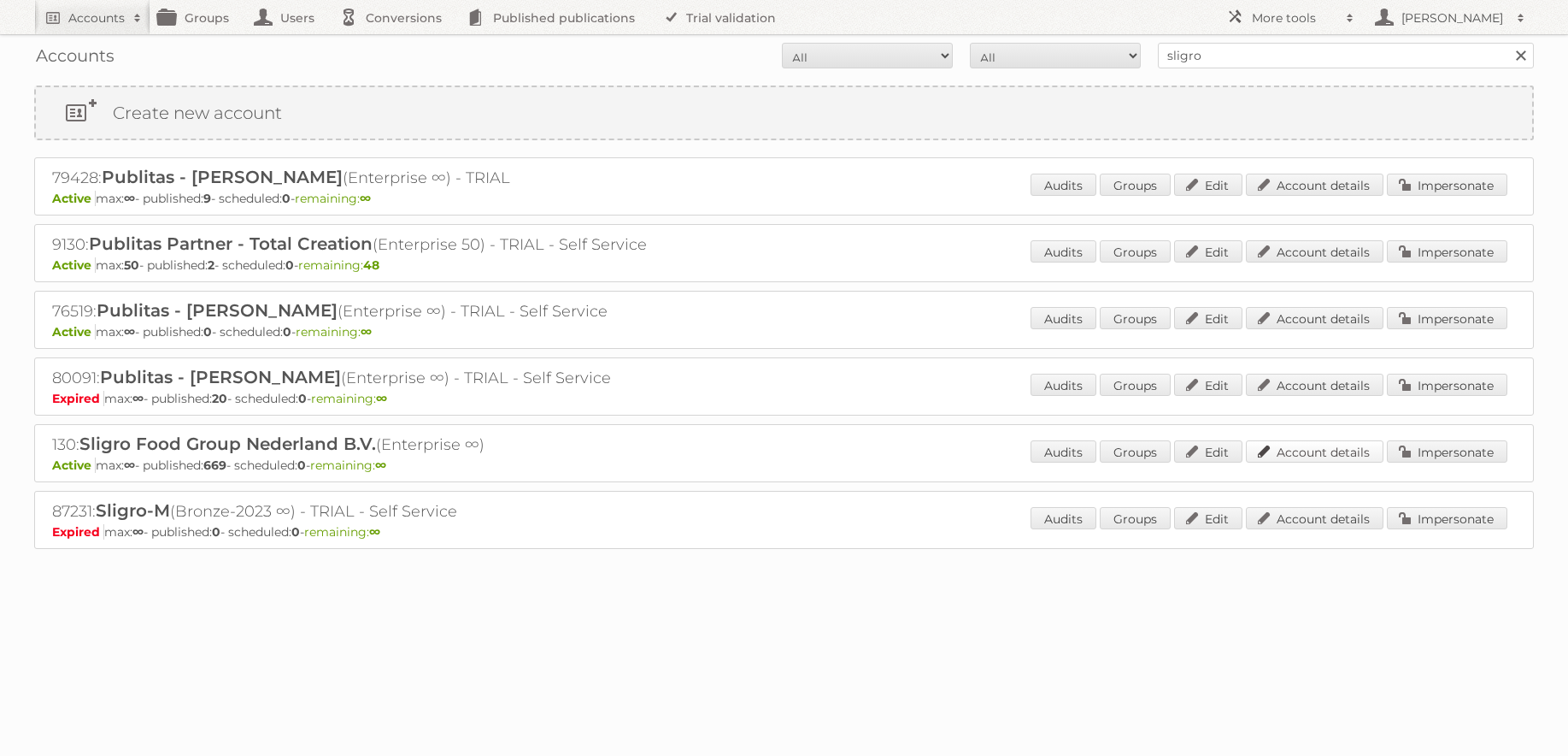
click at [1356, 445] on link "Account details" at bounding box center [1315, 451] width 138 height 22
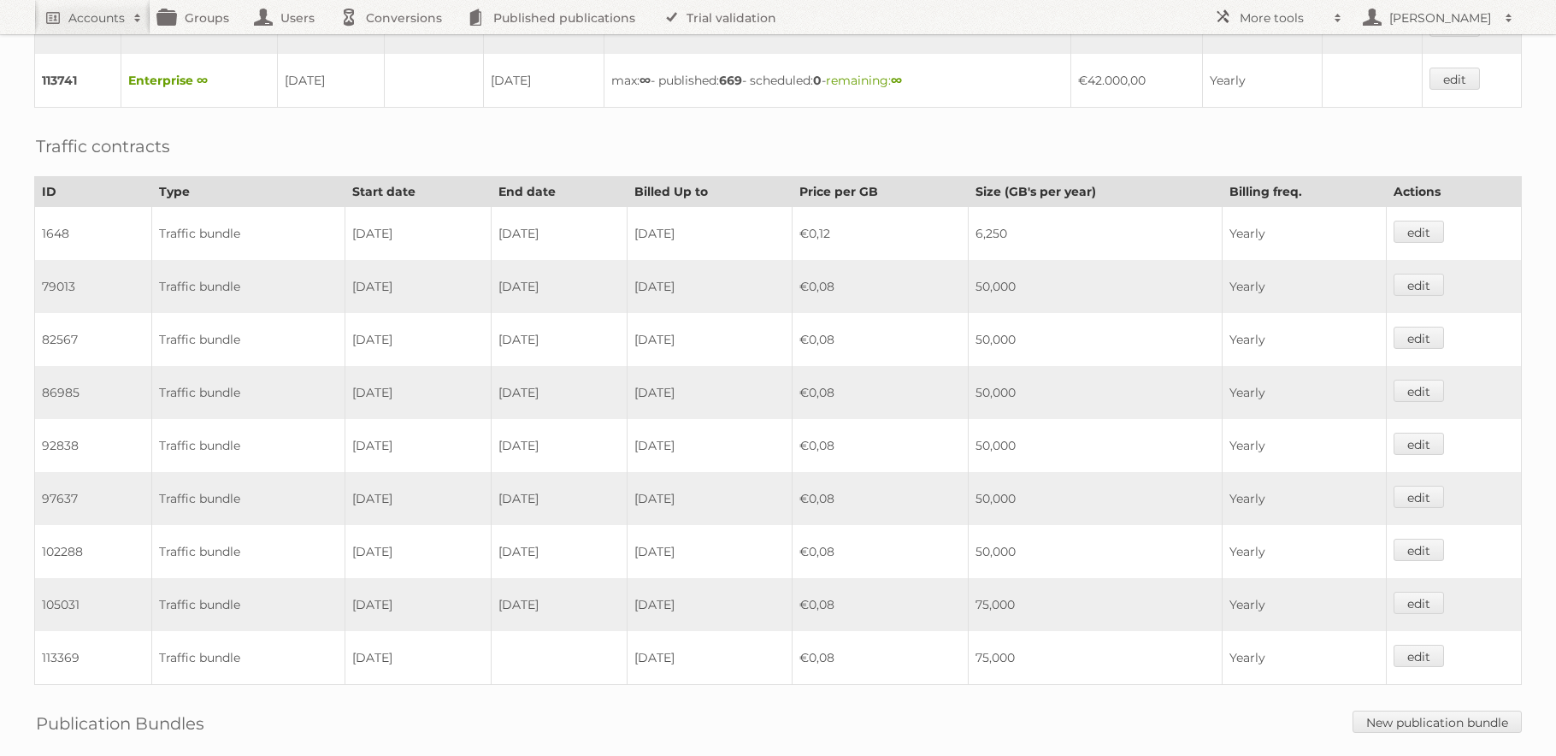
scroll to position [1442, 0]
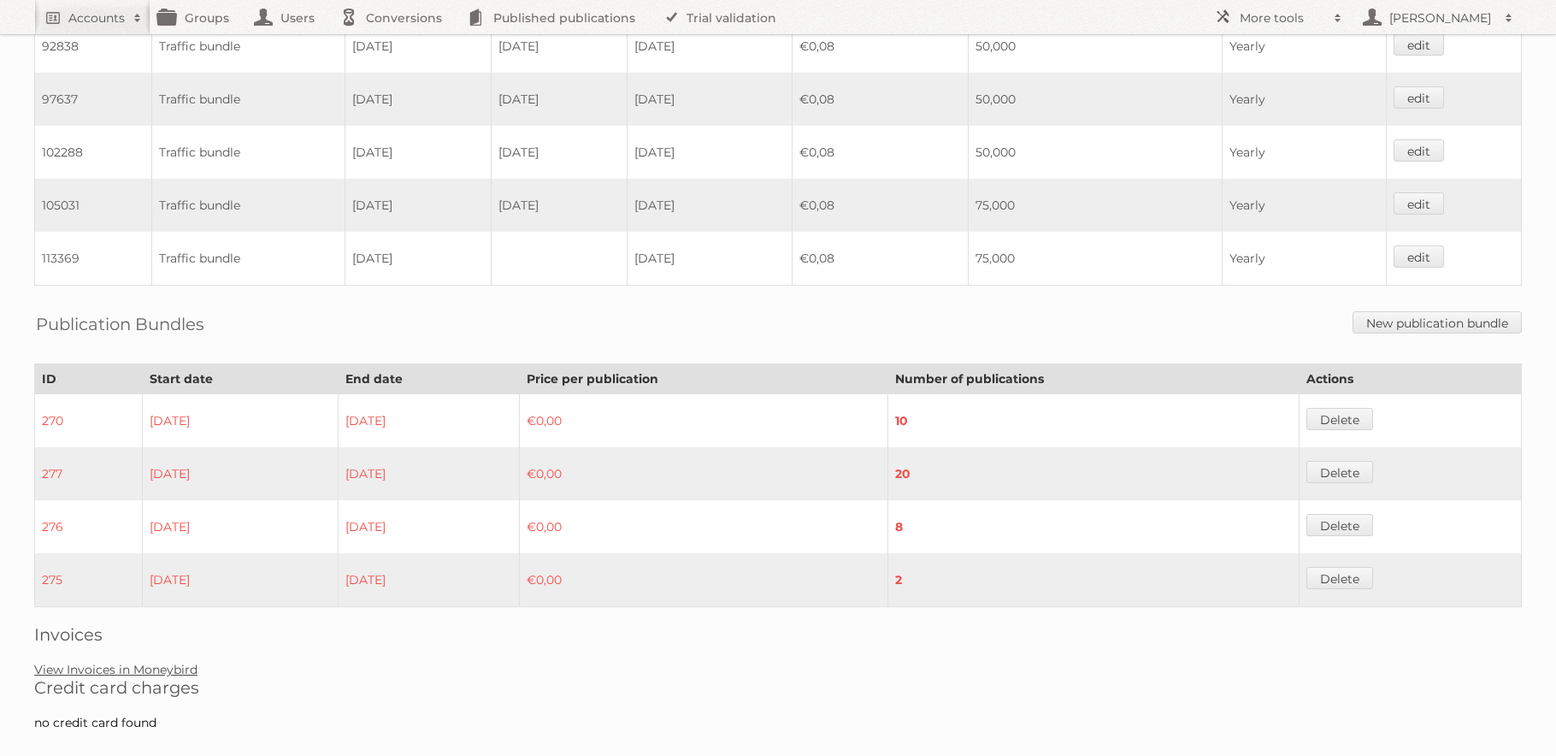
click at [166, 670] on link "View Invoices in Moneybird" at bounding box center [115, 669] width 163 height 15
